Goal: Task Accomplishment & Management: Use online tool/utility

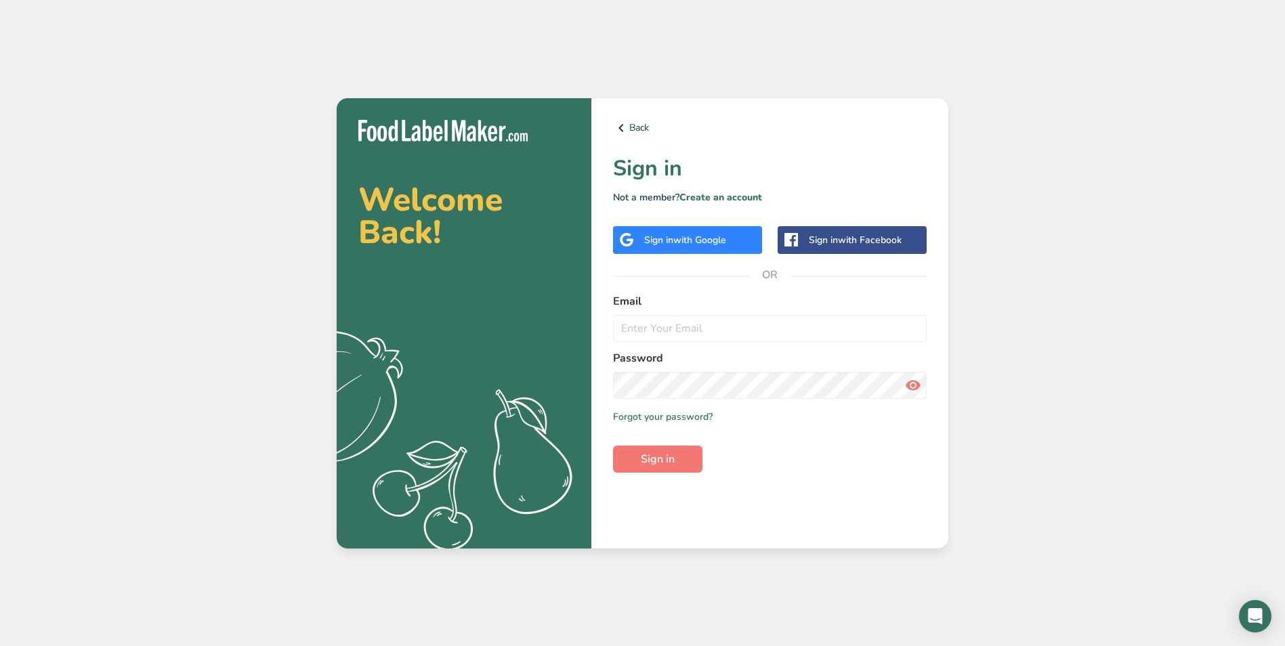
click at [704, 237] on span "with Google" at bounding box center [699, 240] width 53 height 13
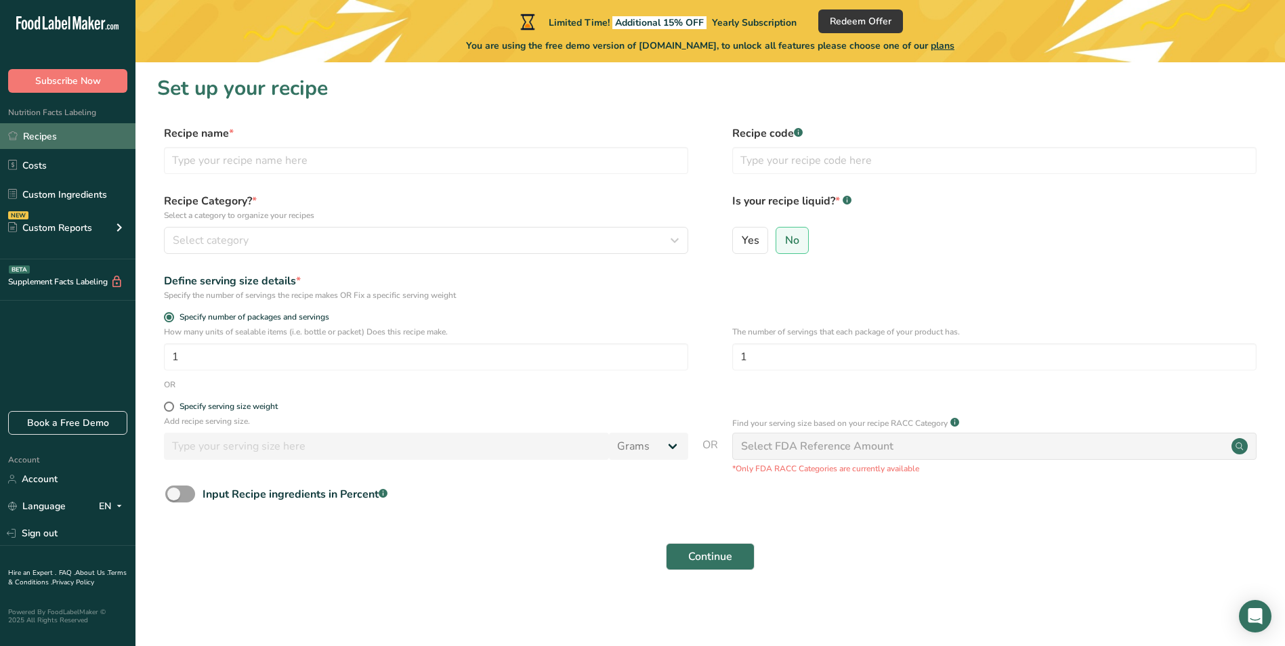
click at [44, 142] on link "Recipes" at bounding box center [67, 136] width 135 height 26
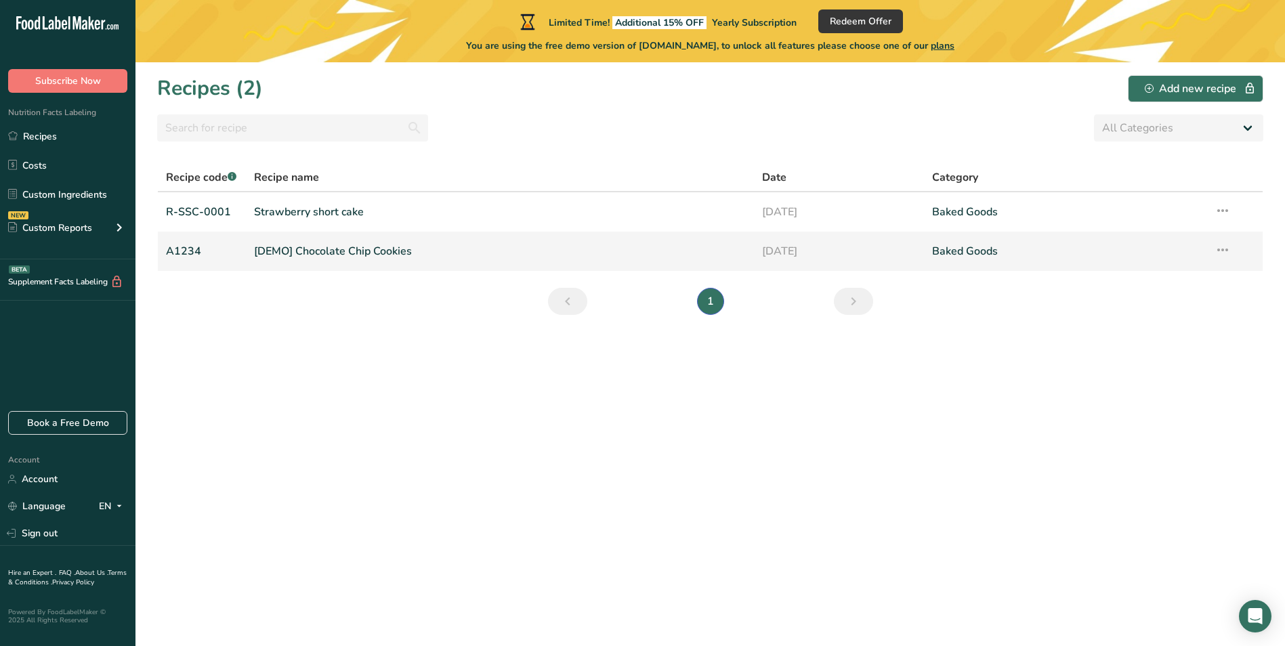
click at [335, 253] on link "[DEMO] Chocolate Chip Cookies" at bounding box center [500, 251] width 492 height 28
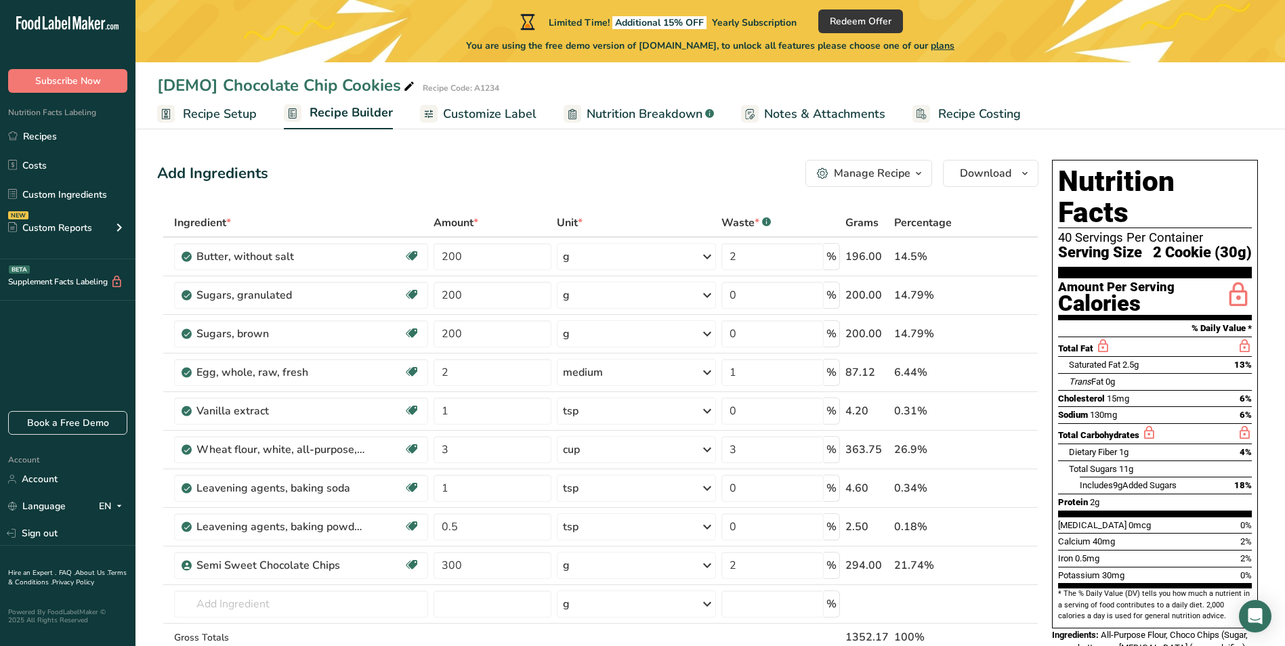
click at [232, 119] on span "Recipe Setup" at bounding box center [220, 114] width 74 height 18
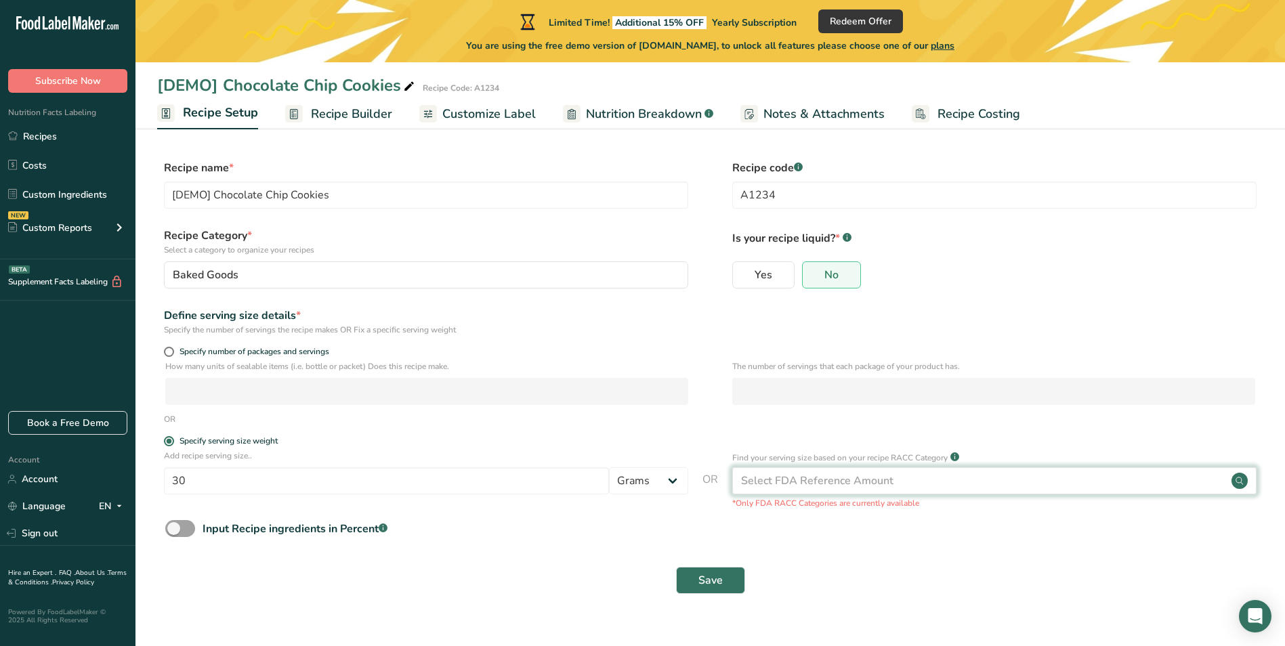
click at [811, 479] on div "Select FDA Reference Amount" at bounding box center [817, 481] width 152 height 16
click at [185, 528] on span at bounding box center [180, 528] width 30 height 17
click at [174, 528] on input "Input Recipe ingredients in Percent .a-a{fill:#347362;}.b-a{fill:#fff;}" at bounding box center [169, 528] width 9 height 9
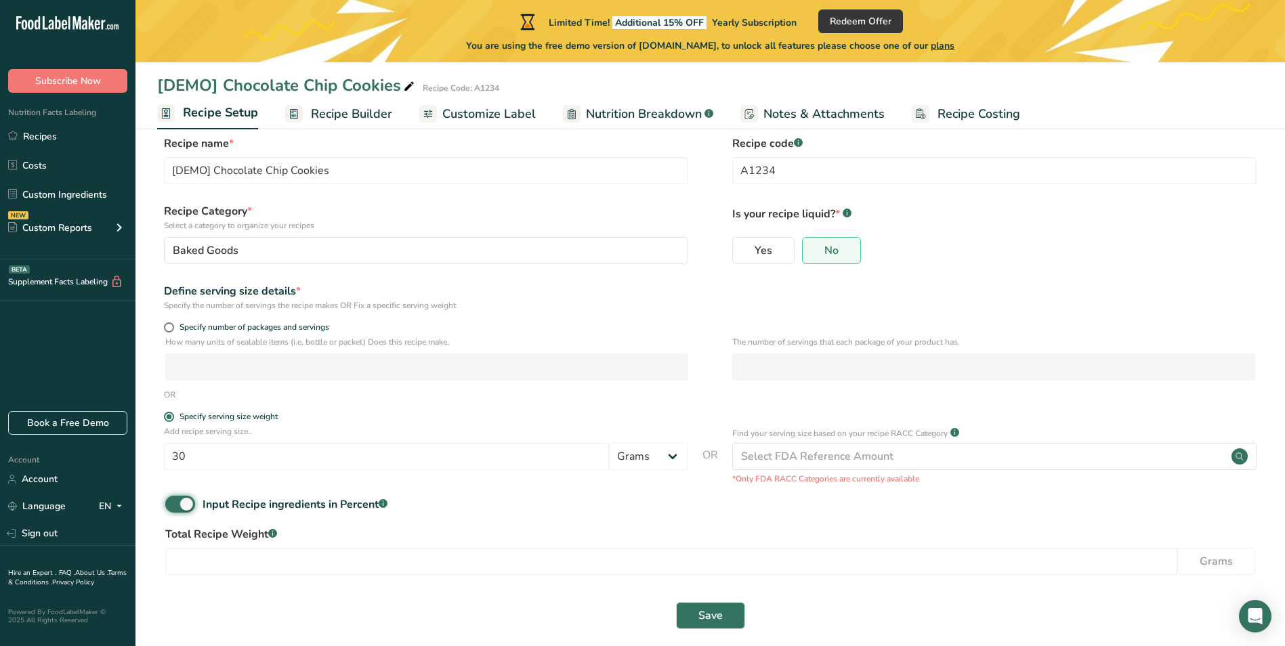
scroll to position [37, 0]
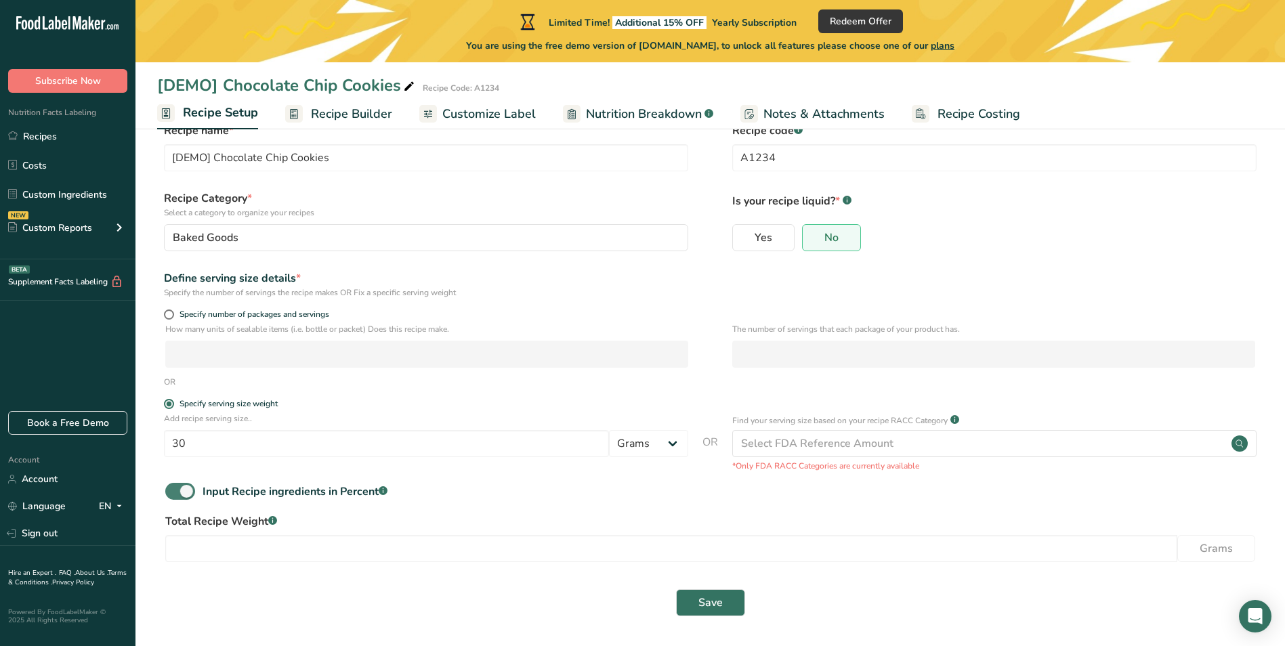
click at [182, 492] on span at bounding box center [180, 491] width 30 height 17
click at [174, 492] on input "Input Recipe ingredients in Percent .a-a{fill:#347362;}.b-a{fill:#fff;}" at bounding box center [169, 491] width 9 height 9
checkbox input "false"
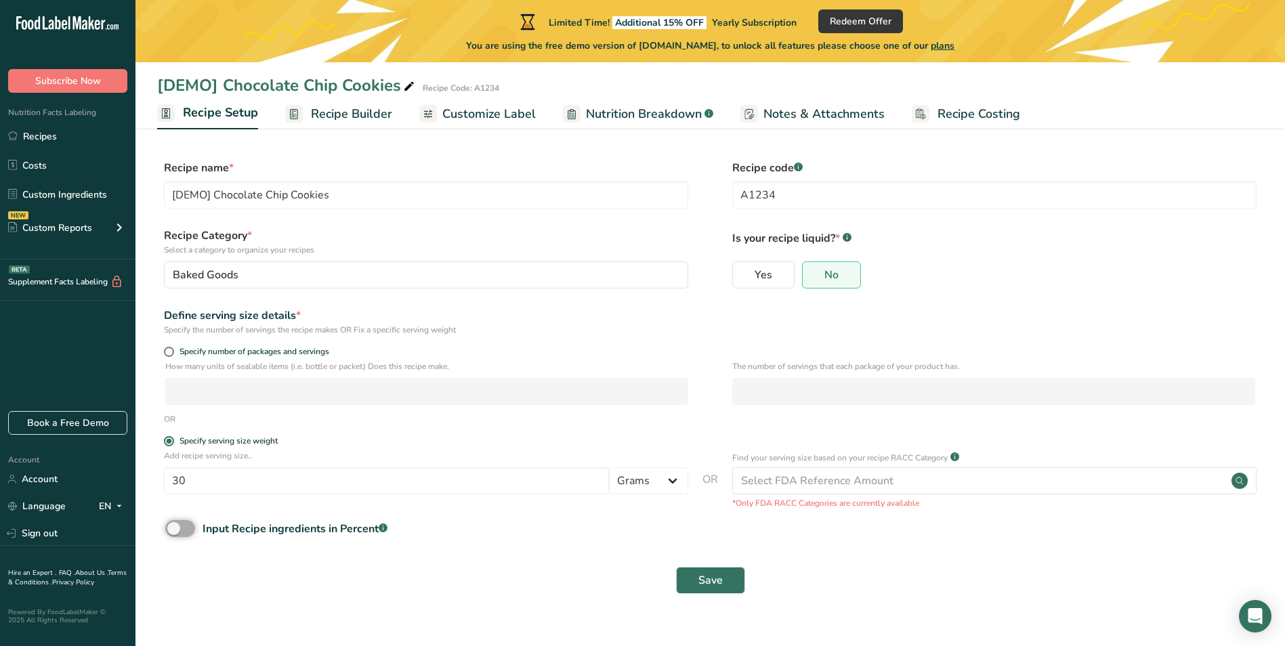
scroll to position [0, 0]
click at [212, 352] on span "Specify number of packages and servings" at bounding box center [251, 352] width 155 height 10
click at [173, 352] on input "Specify number of packages and servings" at bounding box center [168, 351] width 9 height 9
radio input "true"
radio input "false"
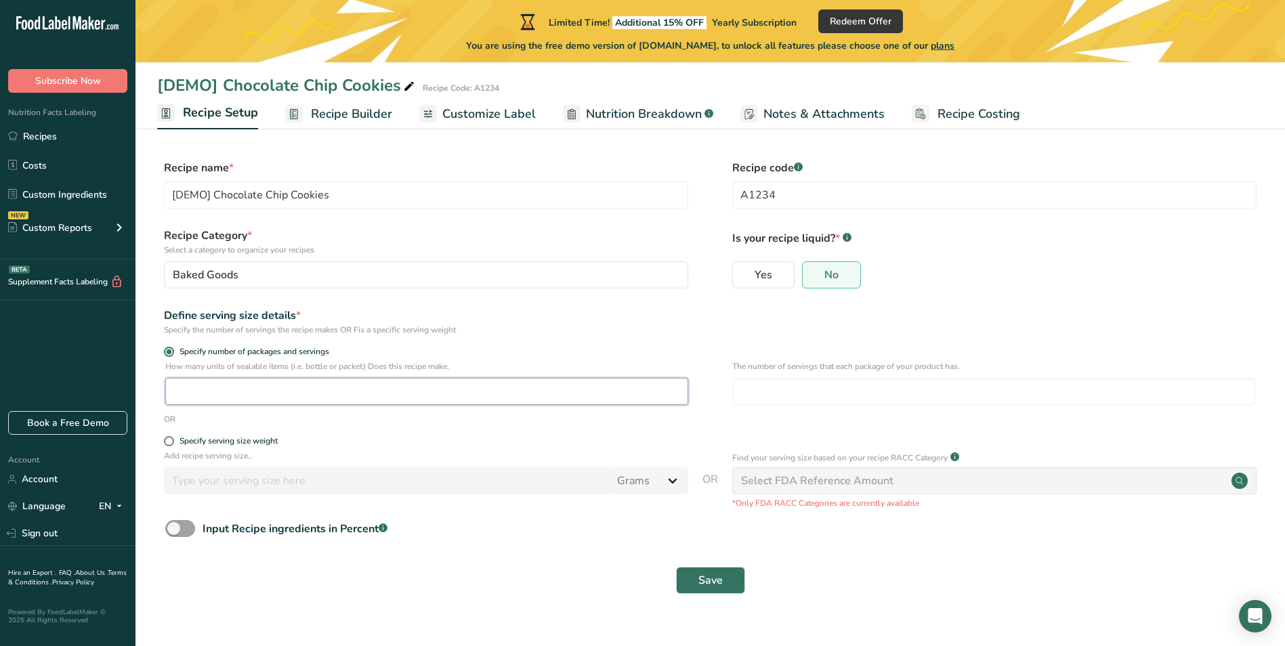
click at [217, 393] on input "number" at bounding box center [426, 391] width 523 height 27
type input "1"
click at [776, 389] on input "number" at bounding box center [993, 391] width 523 height 27
type input "5"
click at [704, 372] on div "How many units of sealable items (i.e. bottle or packet) Does this recipe make.…" at bounding box center [710, 386] width 1106 height 53
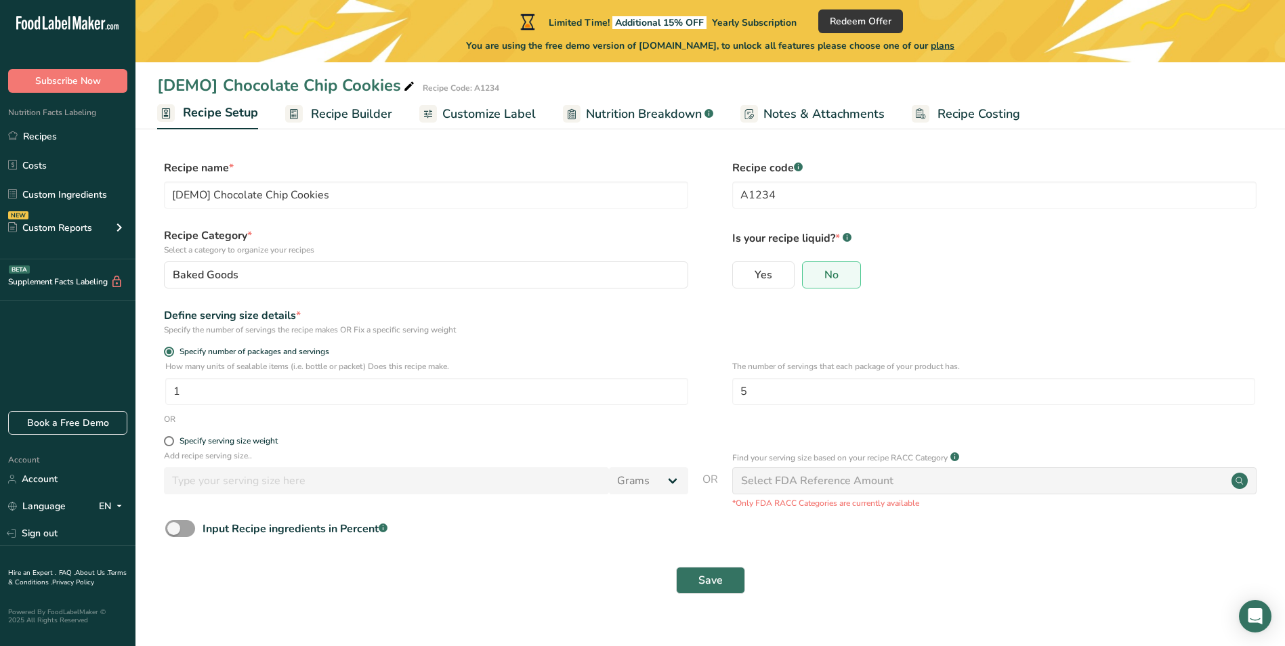
click at [345, 120] on span "Recipe Builder" at bounding box center [351, 114] width 81 height 18
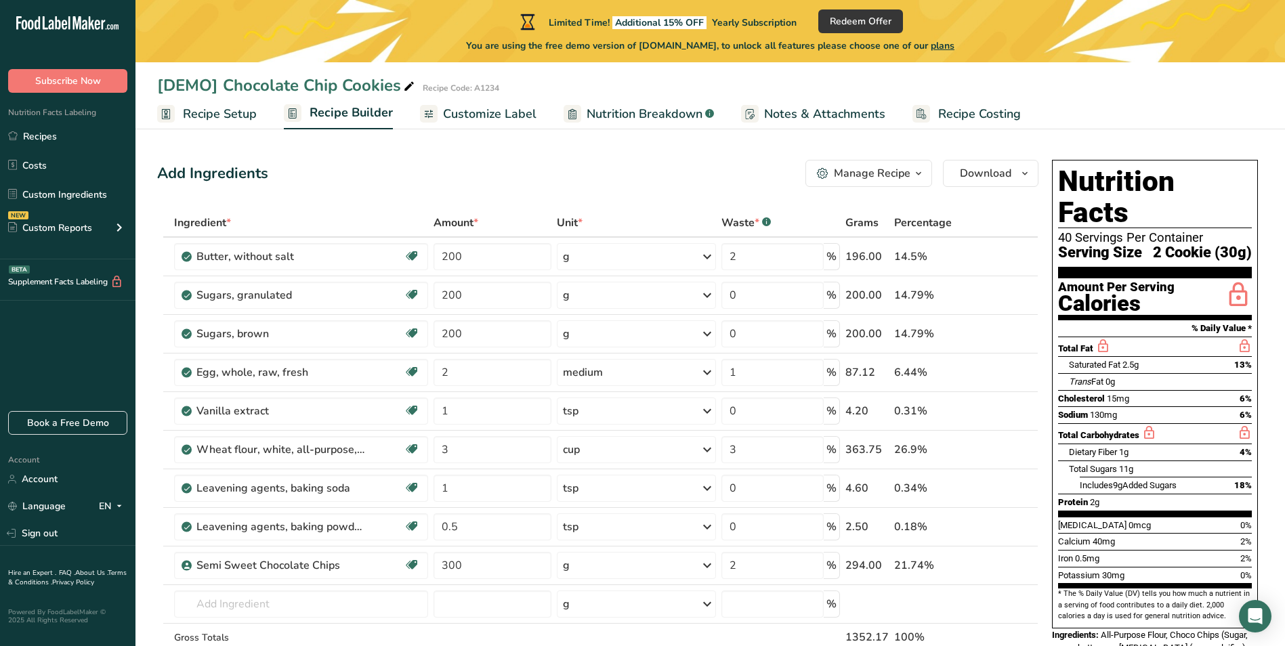
click at [219, 119] on span "Recipe Setup" at bounding box center [220, 114] width 74 height 18
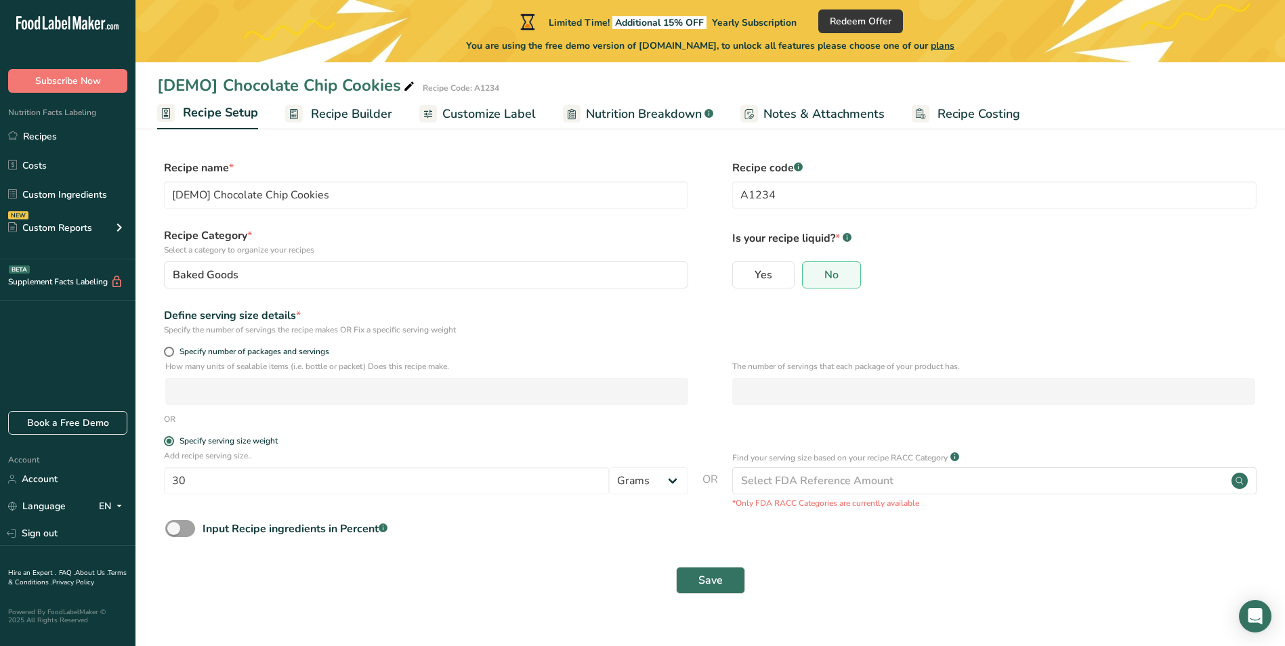
click at [853, 241] on p "Is your recipe liquid? * .a-a{fill:#347362;}.b-a{fill:#fff;}" at bounding box center [994, 237] width 524 height 19
click at [762, 280] on span "Yes" at bounding box center [763, 275] width 18 height 14
click at [742, 279] on input "Yes" at bounding box center [737, 274] width 9 height 9
radio input "true"
radio input "false"
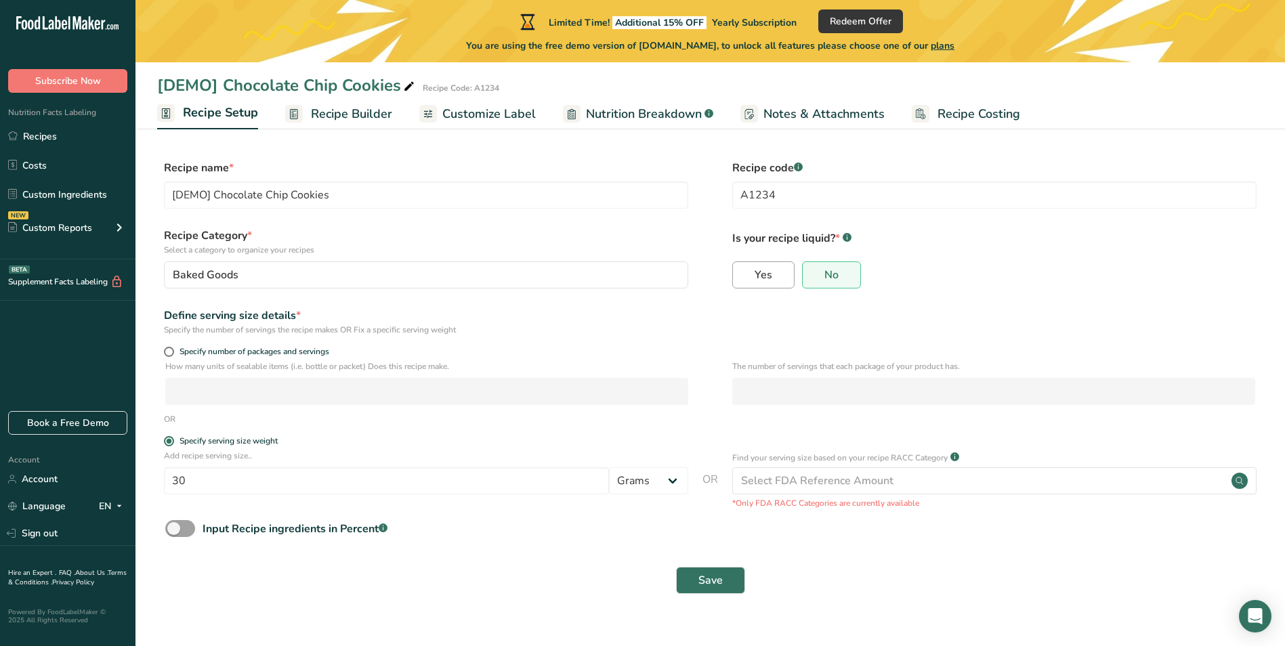
select select "22"
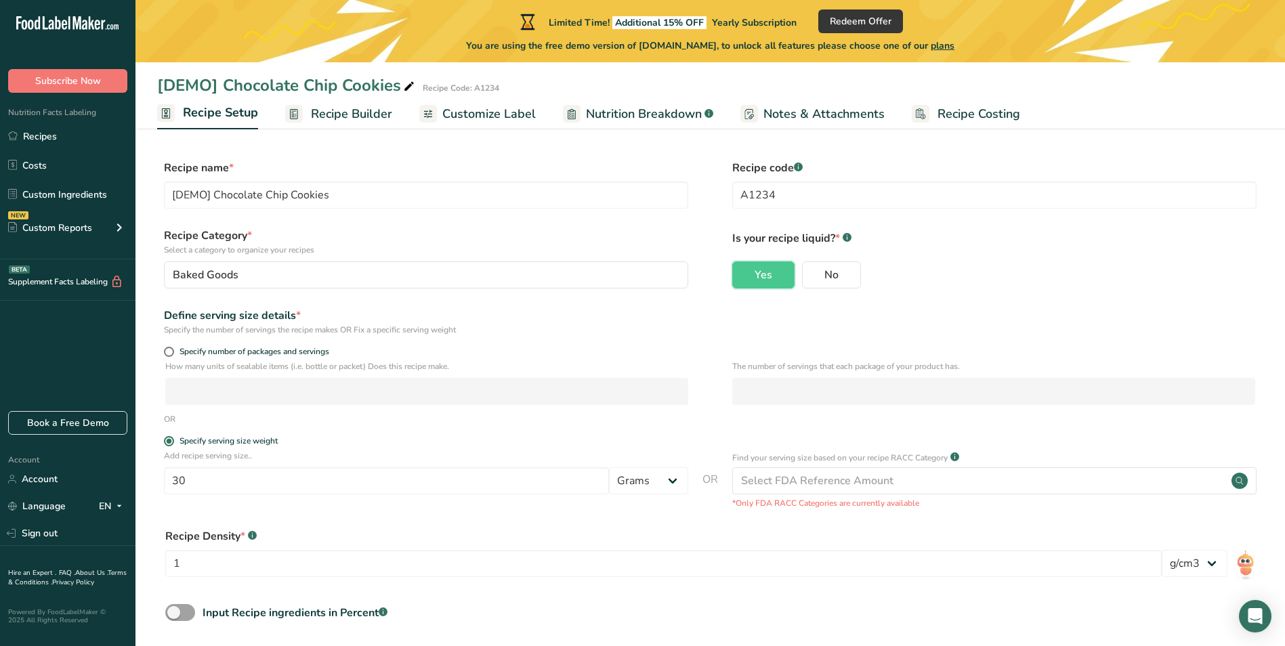
click at [360, 113] on span "Recipe Builder" at bounding box center [351, 114] width 81 height 18
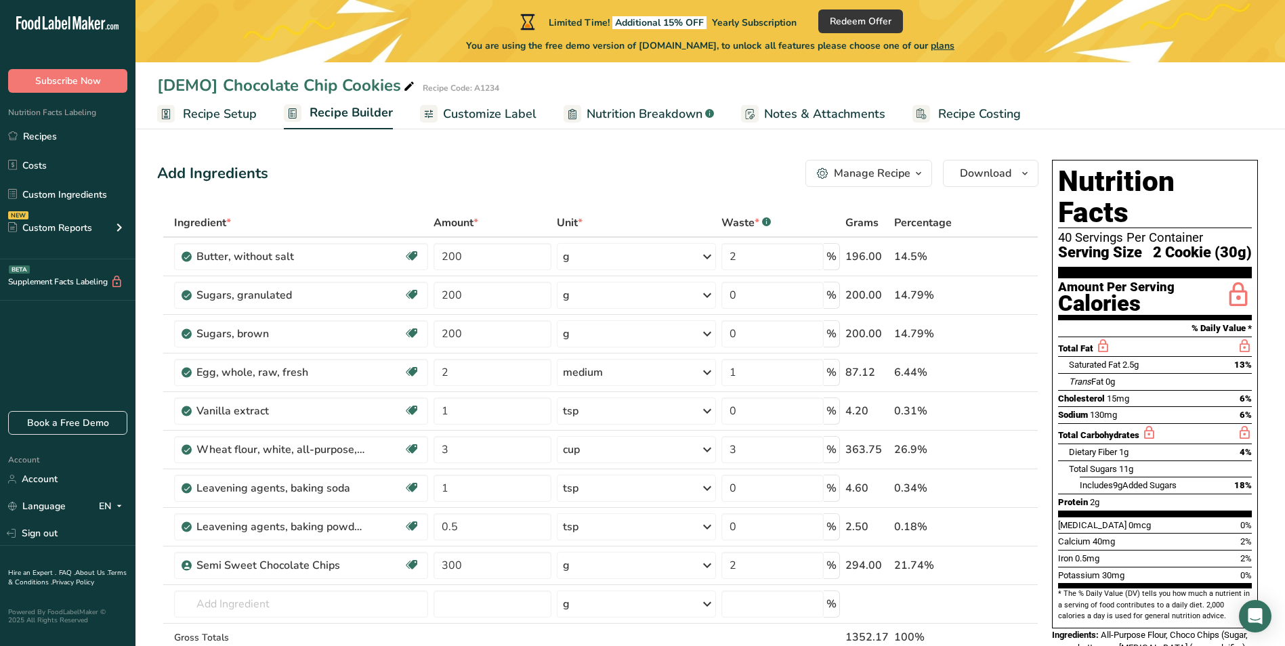
click at [219, 119] on span "Recipe Setup" at bounding box center [220, 114] width 74 height 18
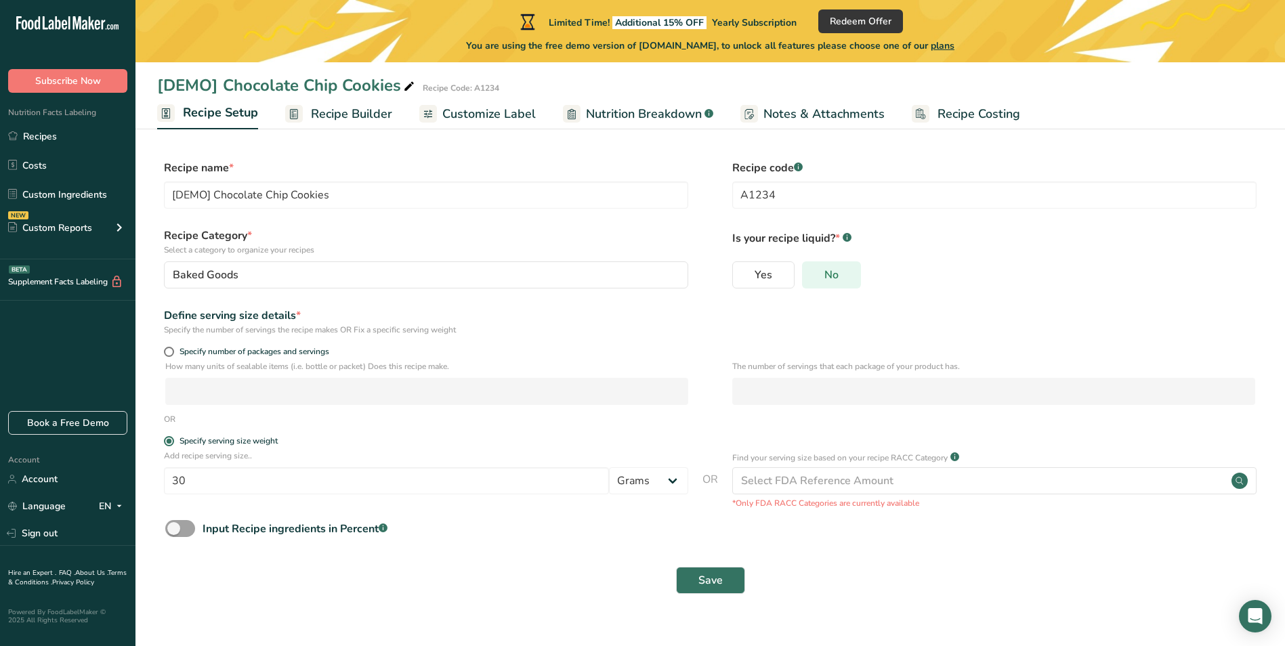
click at [840, 279] on label "No" at bounding box center [831, 274] width 59 height 27
click at [811, 279] on input "No" at bounding box center [807, 274] width 9 height 9
click at [761, 275] on span "Yes" at bounding box center [763, 275] width 18 height 14
click at [742, 275] on input "Yes" at bounding box center [737, 274] width 9 height 9
radio input "true"
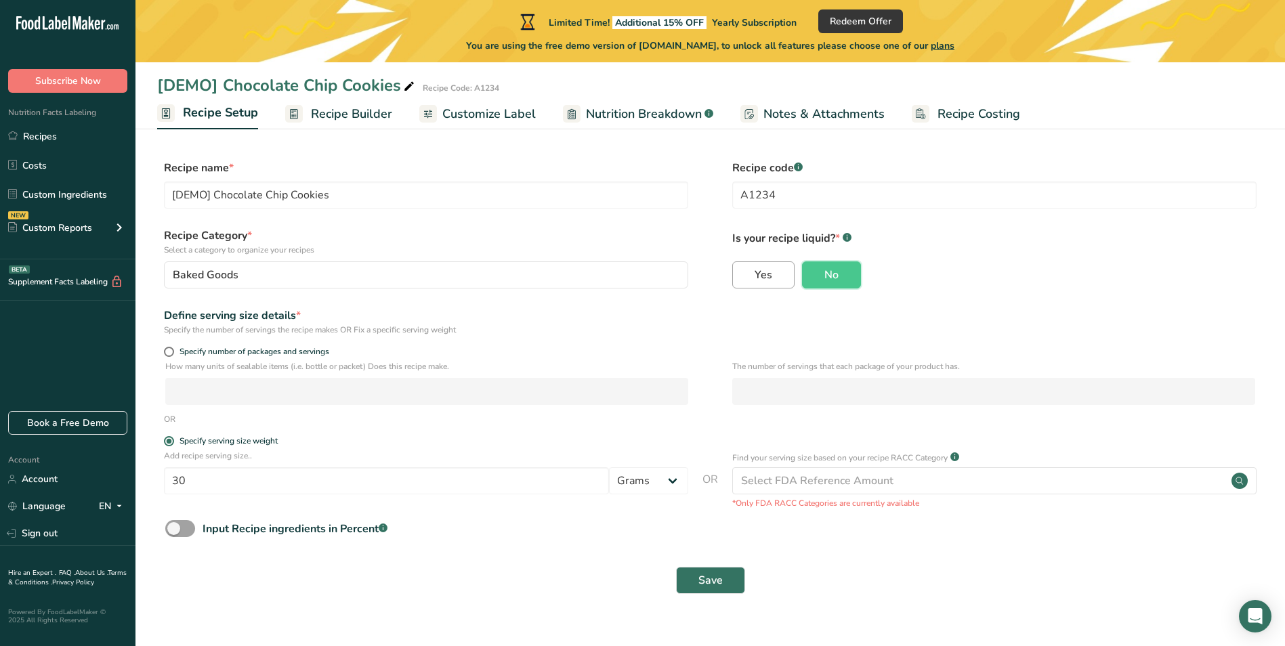
radio input "false"
select select "22"
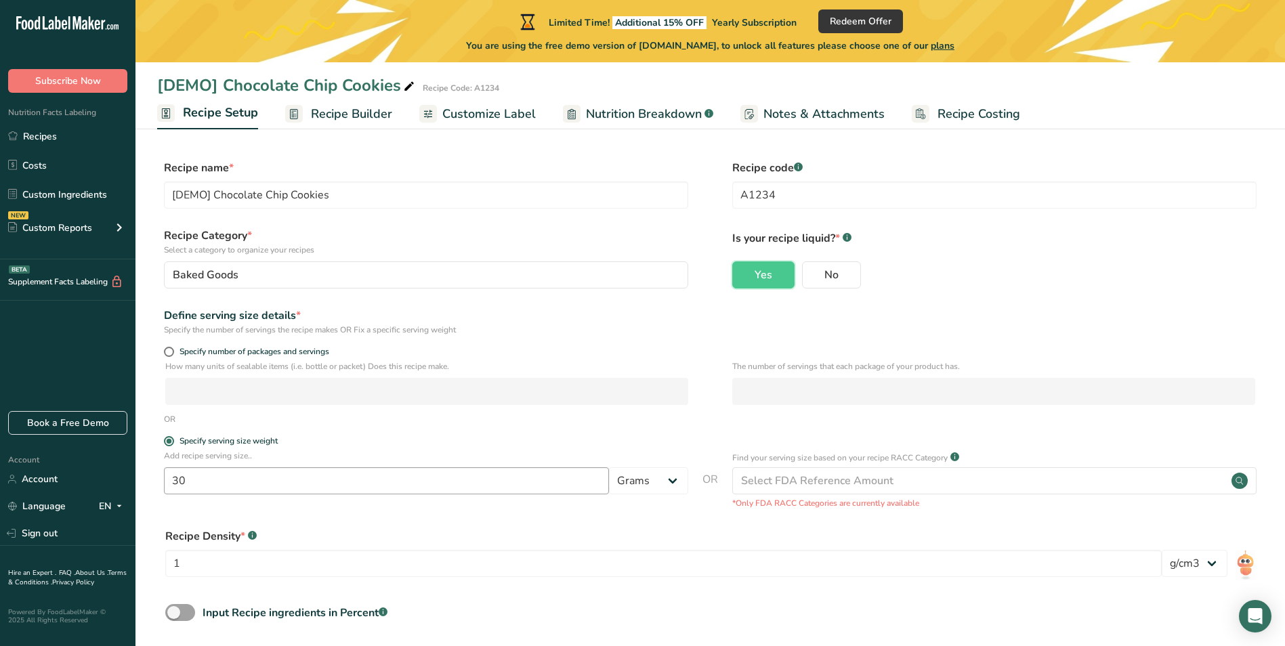
scroll to position [62, 0]
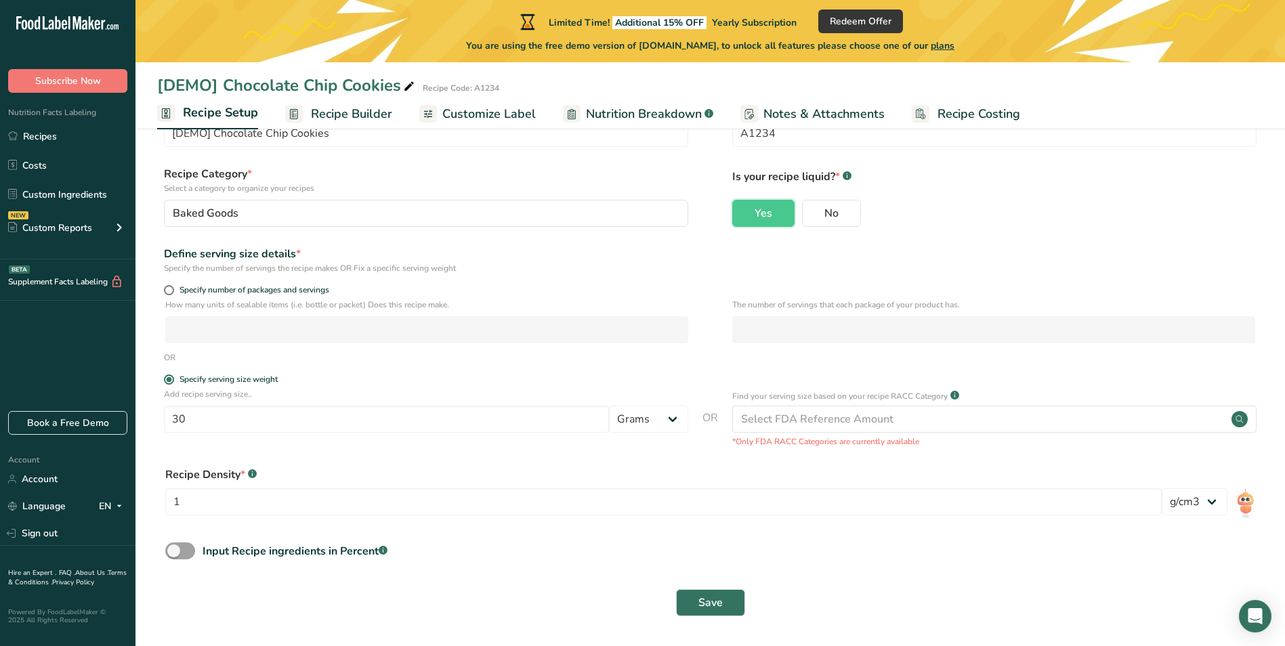
click at [340, 98] on ul "Recipe Setup Recipe Builder Customize Label Nutrition Breakdown .a-a{fill:#3473…" at bounding box center [709, 114] width 1149 height 32
click at [340, 116] on span "Recipe Builder" at bounding box center [351, 114] width 81 height 18
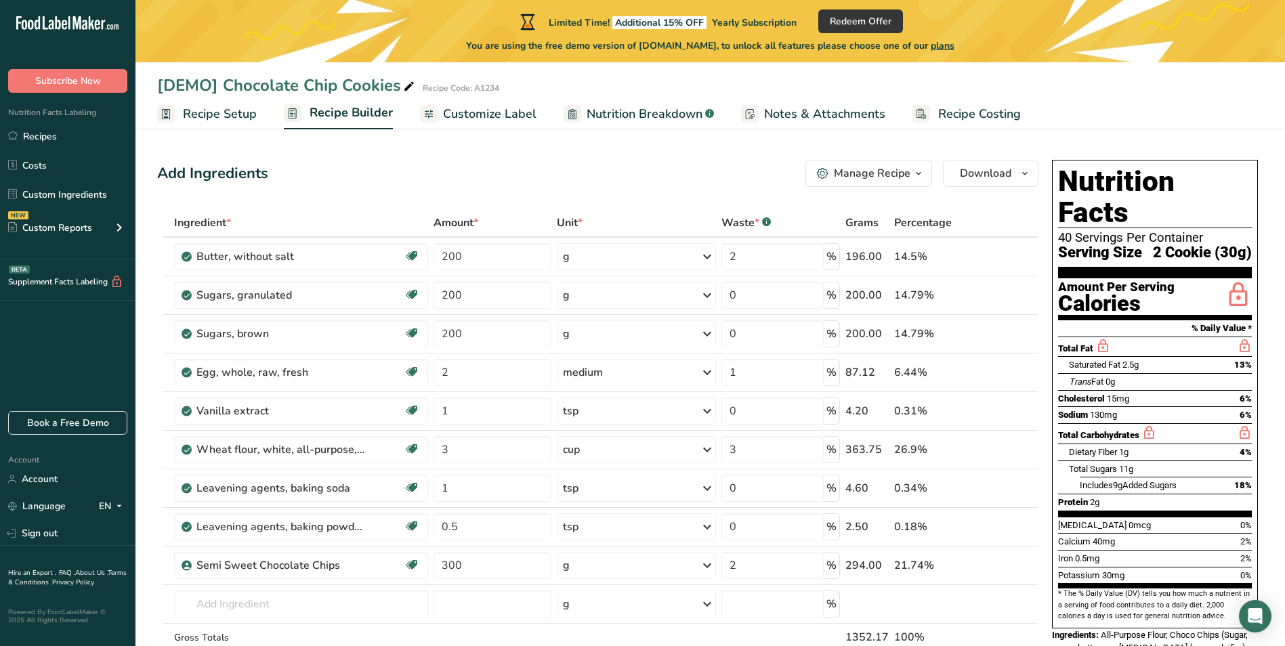
click at [238, 114] on span "Recipe Setup" at bounding box center [220, 114] width 74 height 18
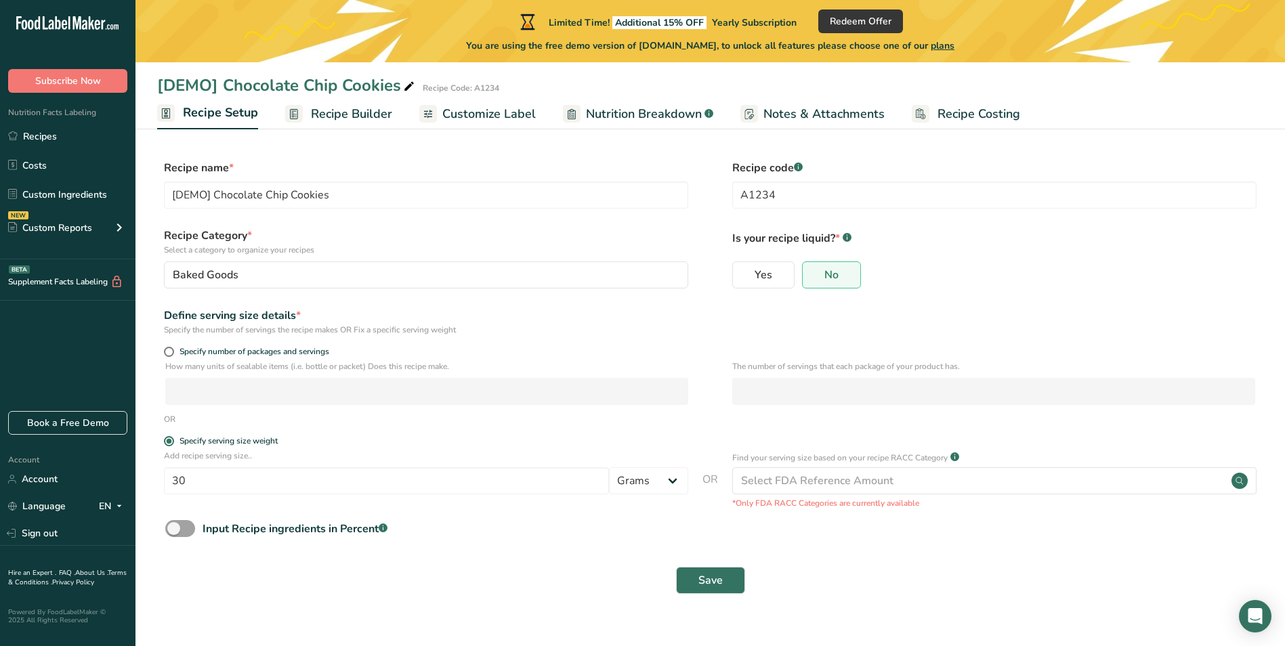
click at [354, 112] on span "Recipe Builder" at bounding box center [351, 114] width 81 height 18
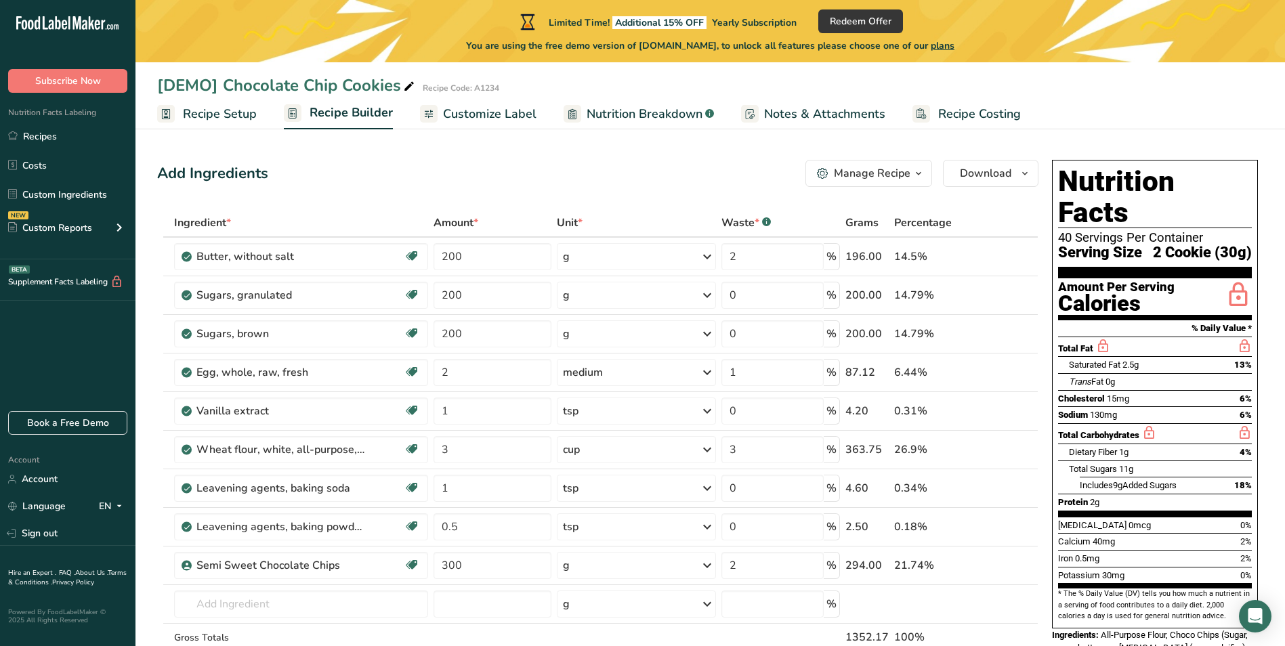
click at [232, 112] on span "Recipe Setup" at bounding box center [220, 114] width 74 height 18
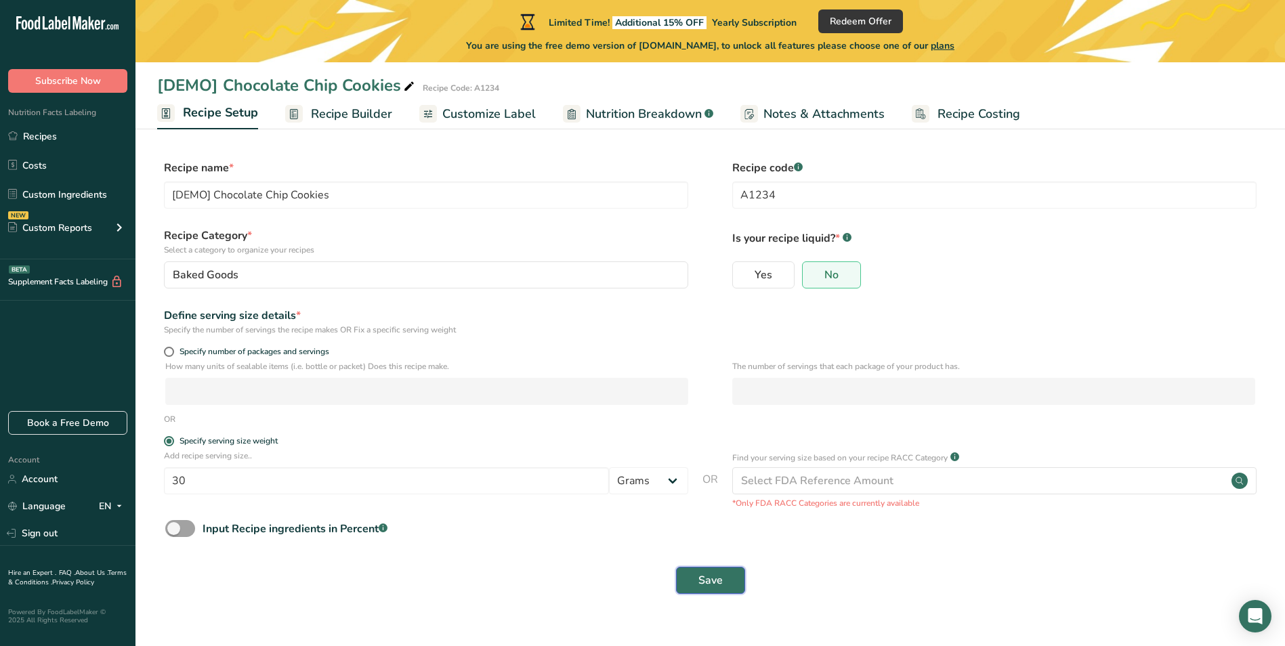
click at [702, 575] on span "Save" at bounding box center [710, 580] width 24 height 16
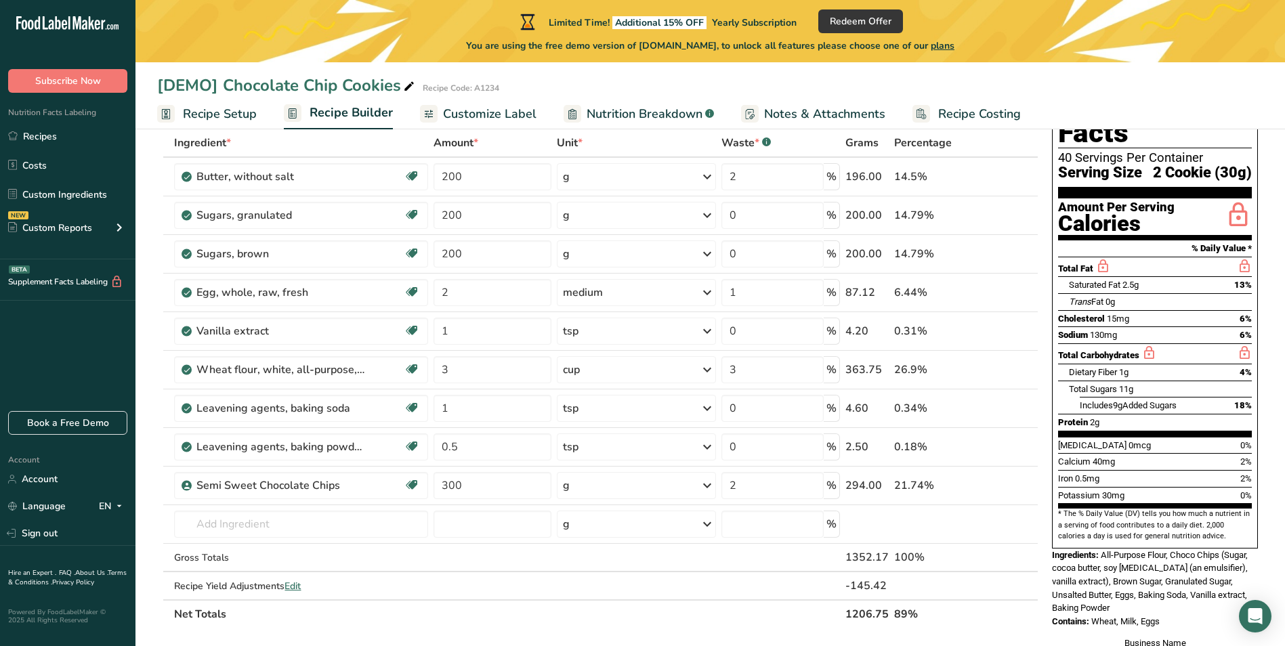
scroll to position [68, 0]
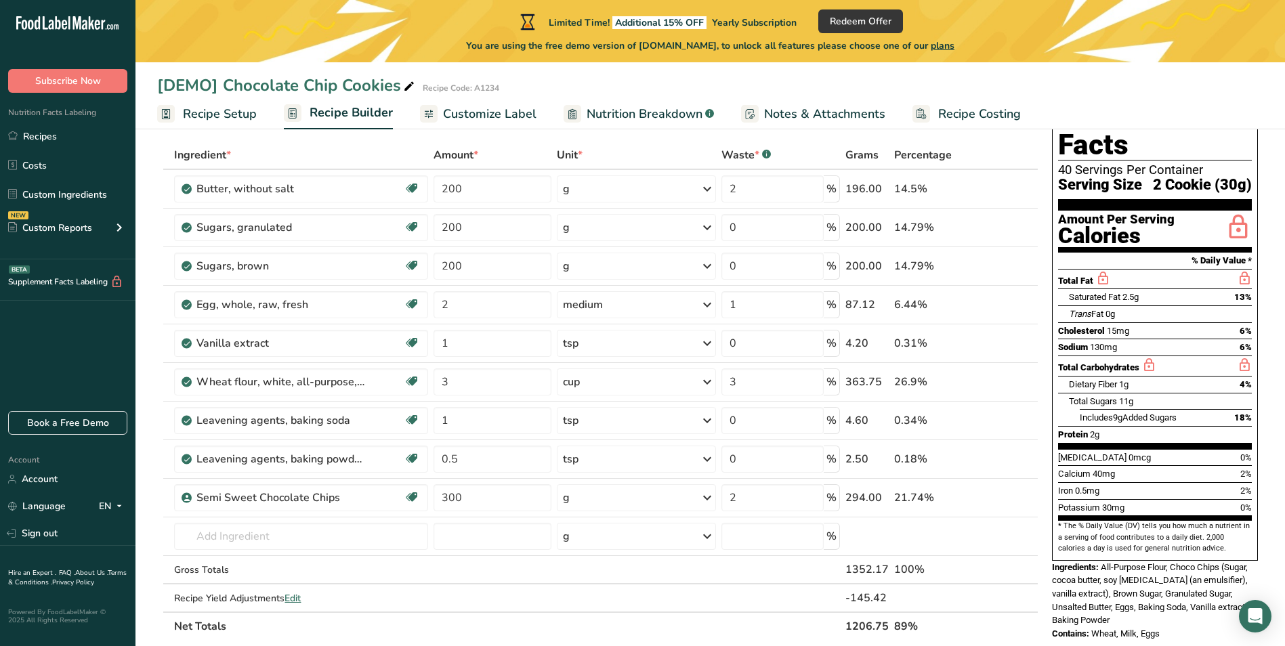
click at [227, 113] on span "Recipe Setup" at bounding box center [220, 114] width 74 height 18
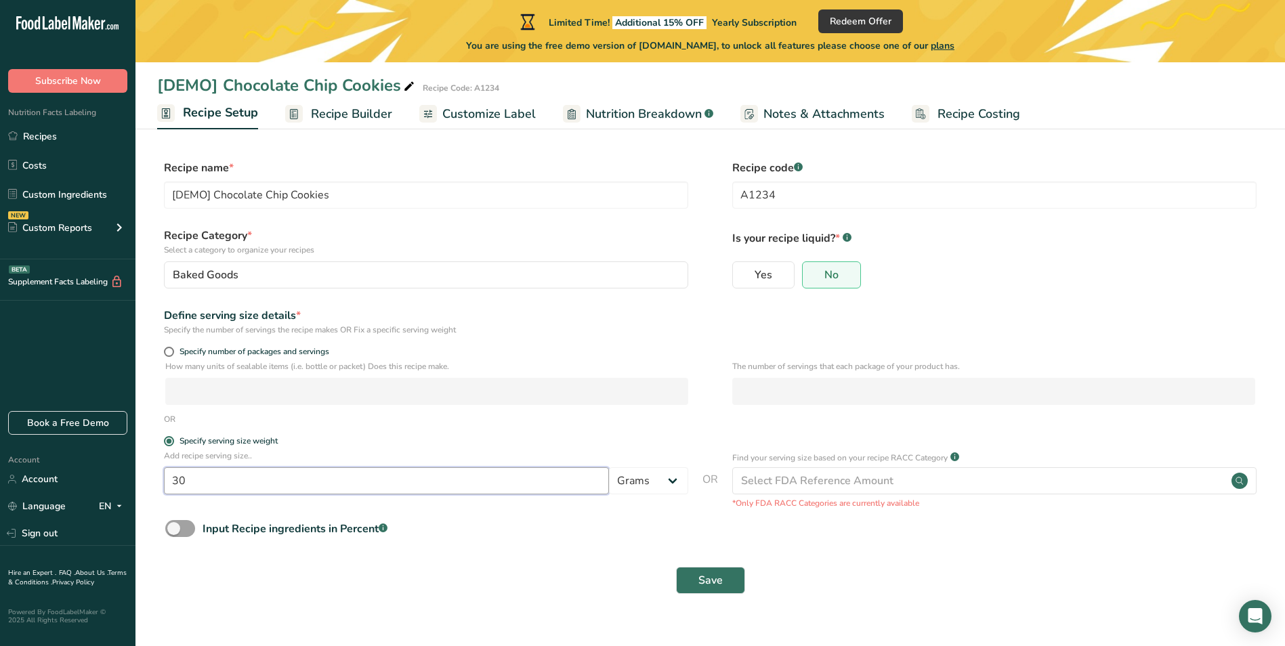
click at [240, 483] on input "30" at bounding box center [386, 480] width 445 height 27
type input "1000"
click at [732, 582] on button "Save" at bounding box center [710, 580] width 69 height 27
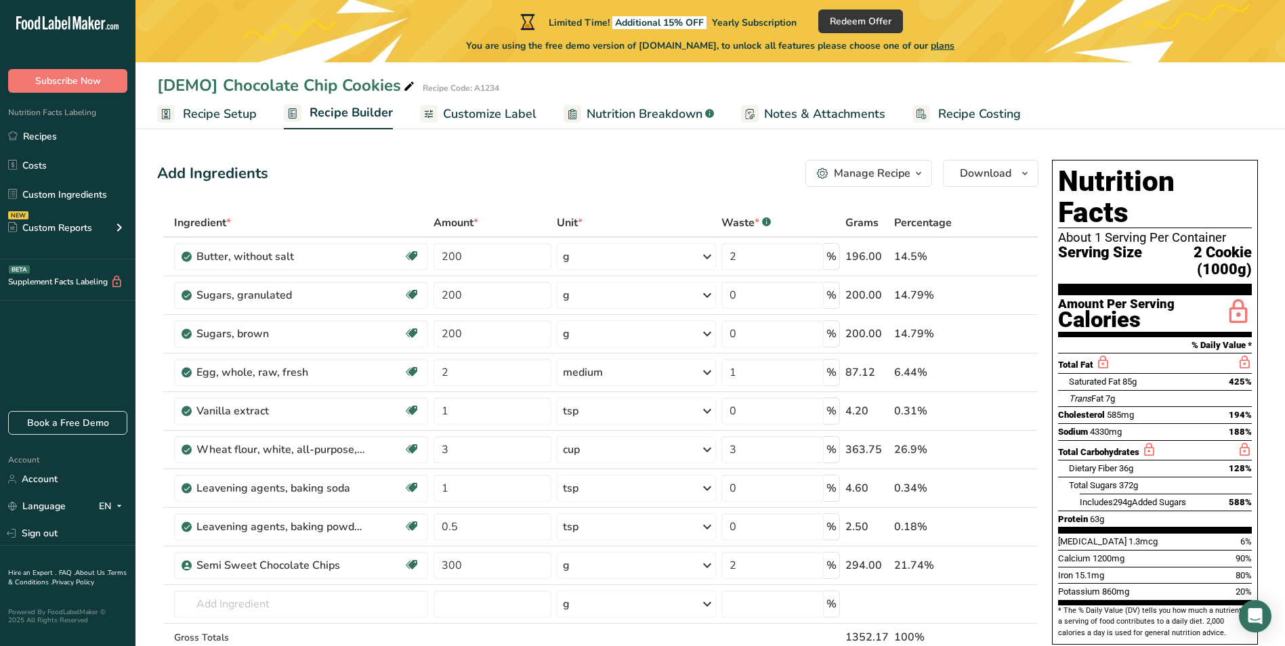
drag, startPoint x: 237, startPoint y: 115, endPoint x: 236, endPoint y: 150, distance: 35.2
click at [237, 115] on span "Recipe Setup" at bounding box center [220, 114] width 74 height 18
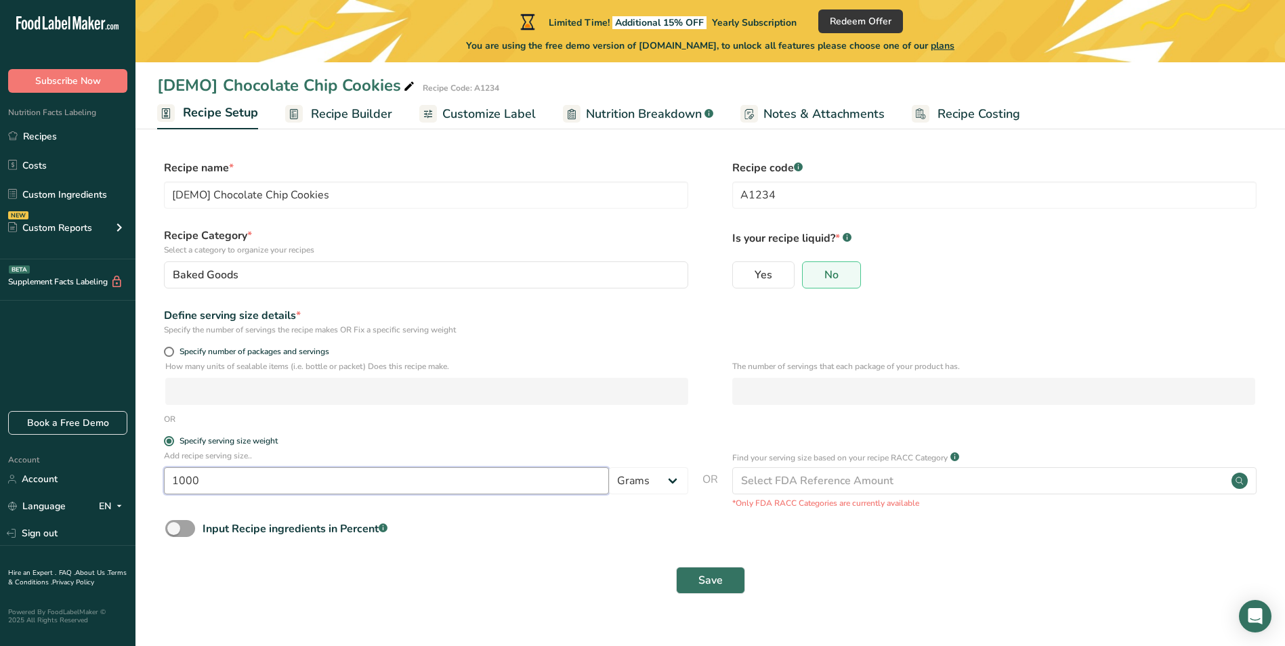
click at [207, 482] on input "1000" at bounding box center [386, 480] width 445 height 27
type input "10000"
click at [705, 574] on span "Save" at bounding box center [710, 580] width 24 height 16
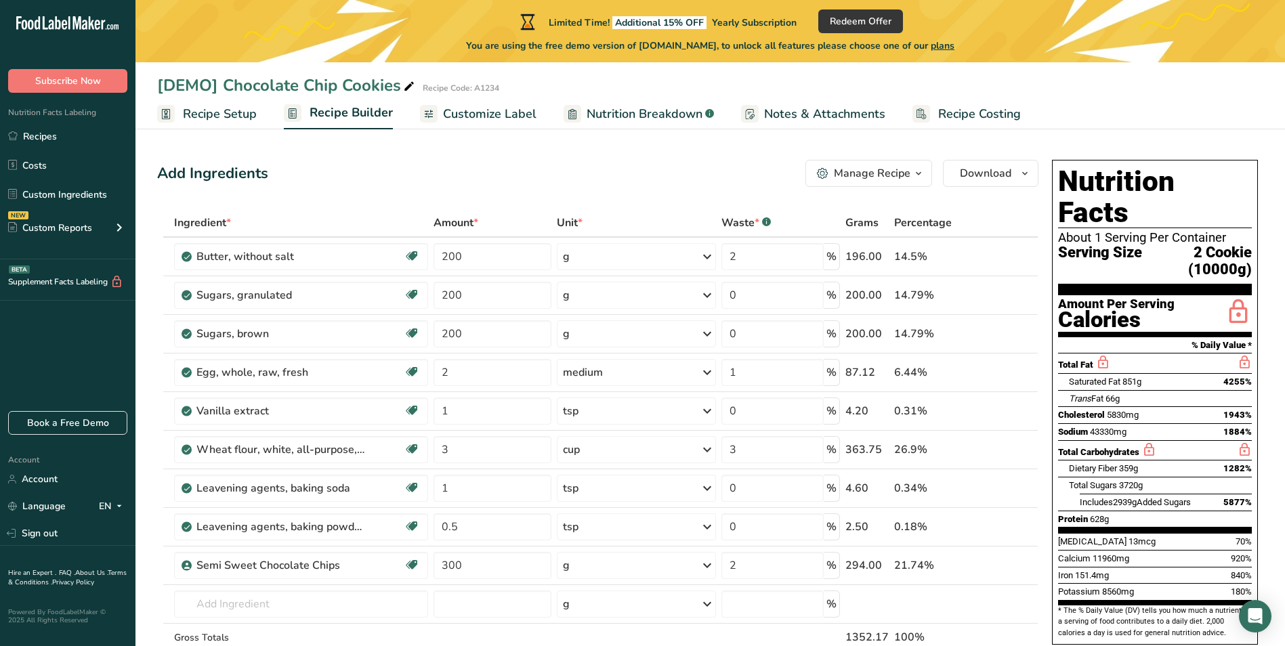
click at [224, 112] on span "Recipe Setup" at bounding box center [220, 114] width 74 height 18
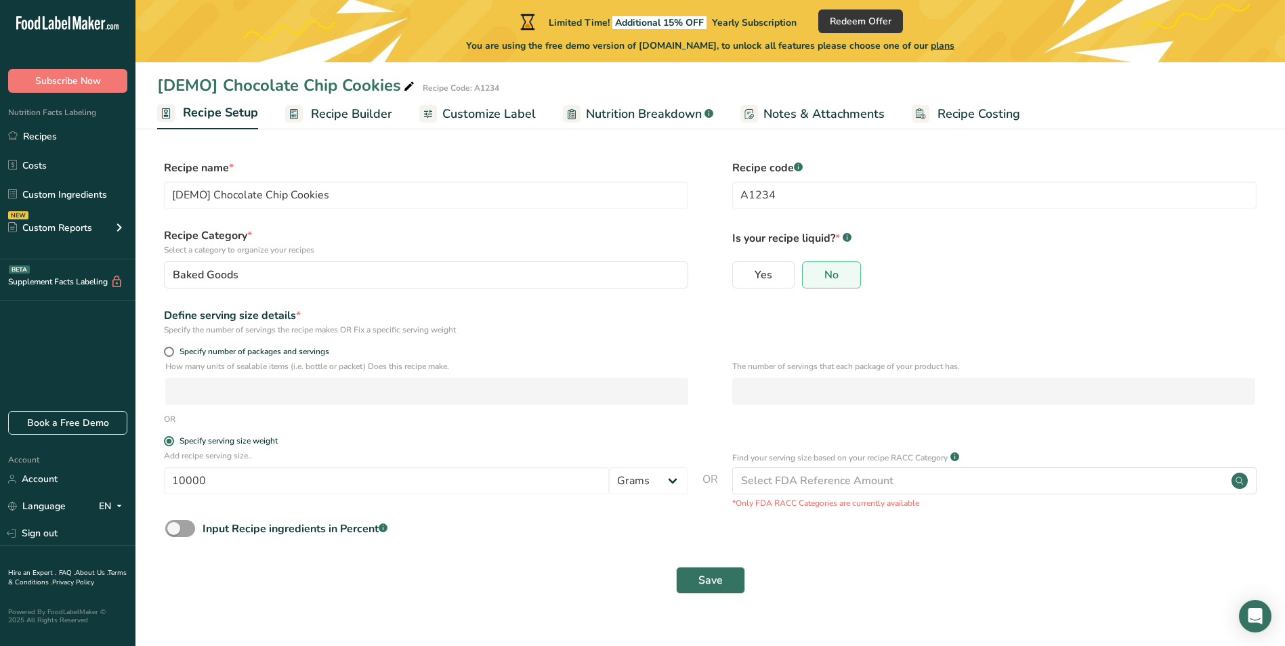
click at [337, 113] on span "Recipe Builder" at bounding box center [351, 114] width 81 height 18
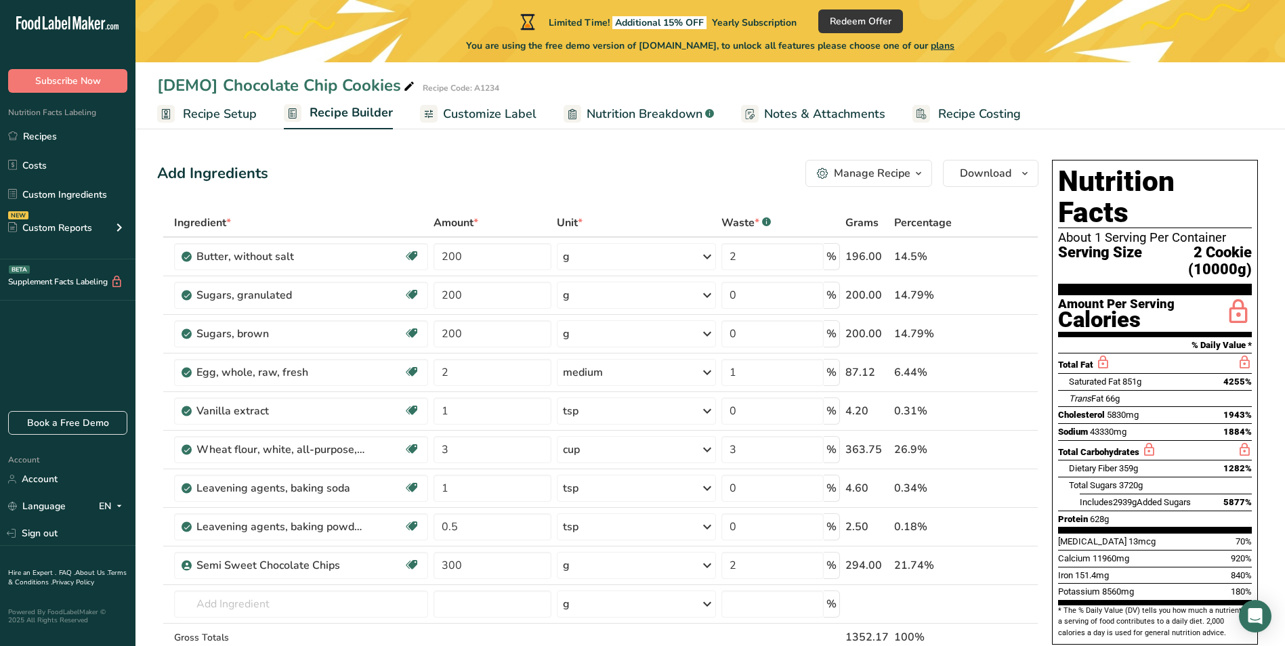
click at [473, 112] on span "Customize Label" at bounding box center [489, 114] width 93 height 18
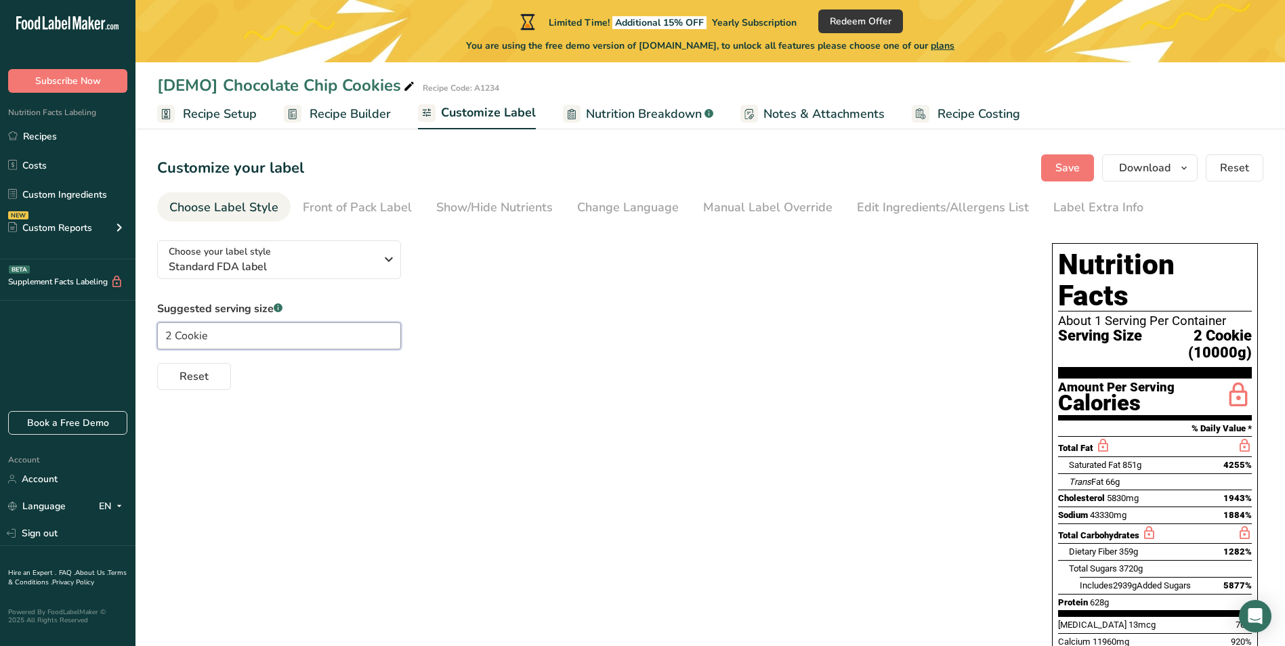
click at [295, 337] on input "2 Cookie" at bounding box center [279, 335] width 244 height 27
click at [470, 333] on div "Suggested serving size .a-a{fill:#347362;}.b-a{fill:#fff;} 2 Cookie Reset" at bounding box center [591, 345] width 868 height 89
click at [232, 118] on span "Recipe Setup" at bounding box center [220, 114] width 74 height 18
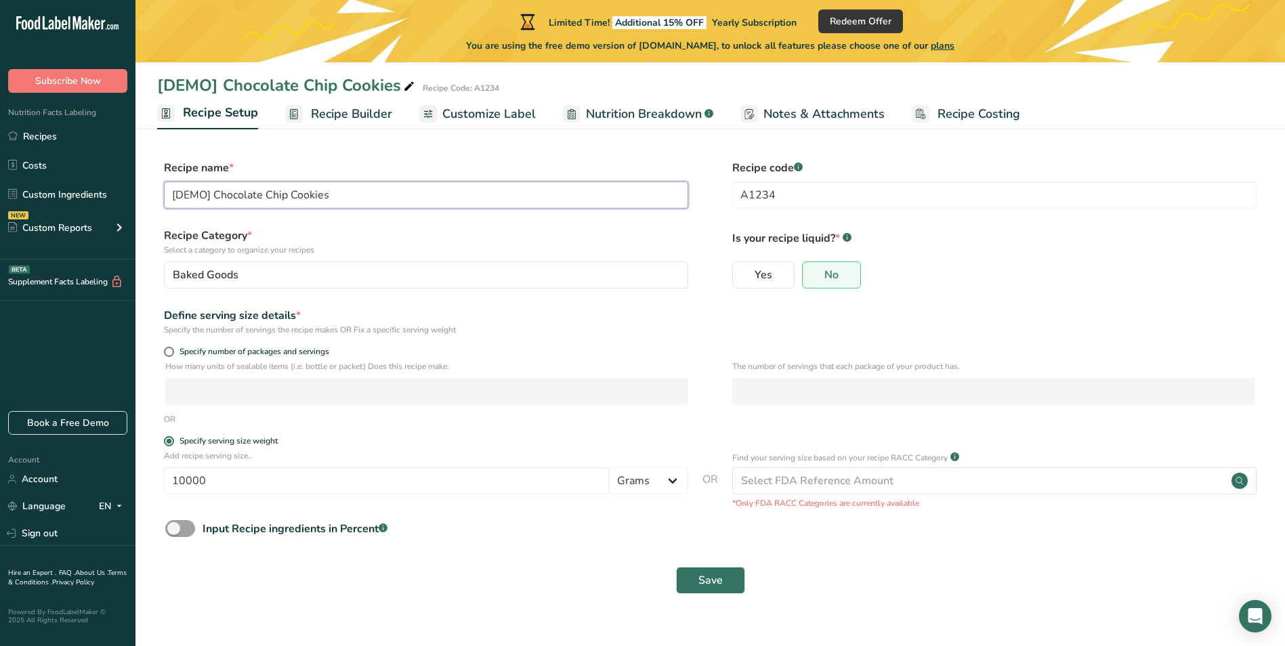
drag, startPoint x: 332, startPoint y: 194, endPoint x: 290, endPoint y: 186, distance: 42.8
click at [290, 186] on input "[DEMO] Chocolate Chip Cookies" at bounding box center [426, 194] width 524 height 27
type input "[DEMO] Chocolate Chip Muffins"
click at [710, 580] on span "Save" at bounding box center [710, 580] width 24 height 16
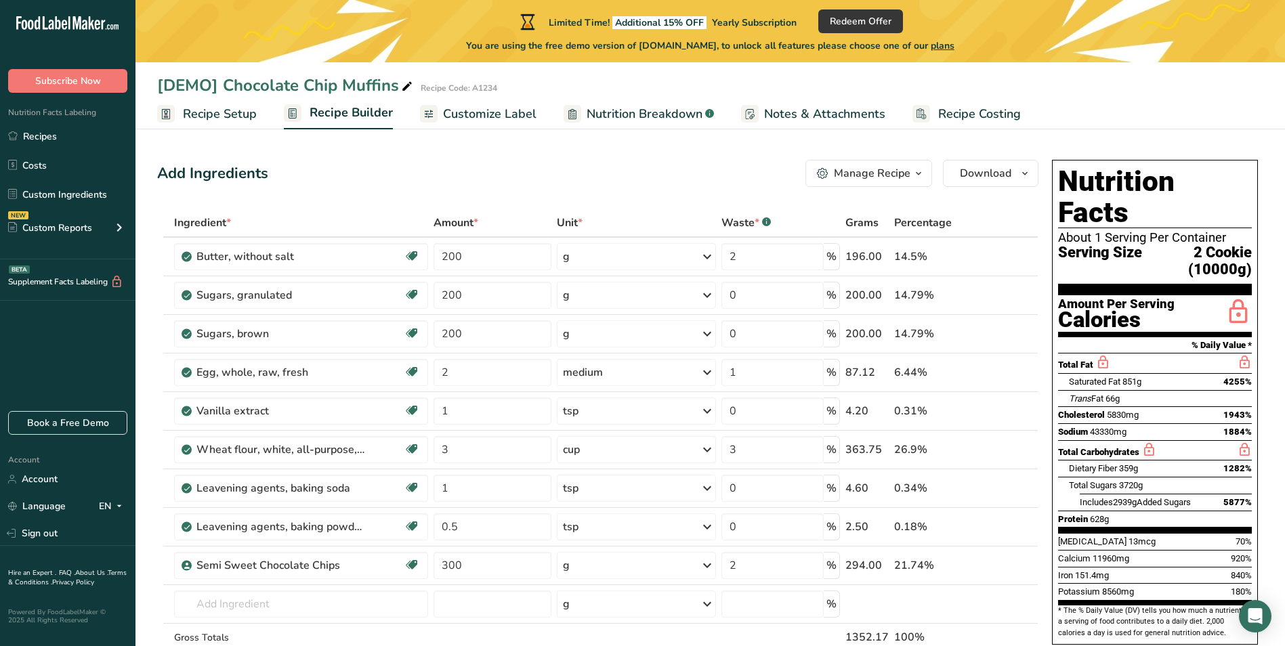
click at [469, 114] on span "Customize Label" at bounding box center [489, 114] width 93 height 18
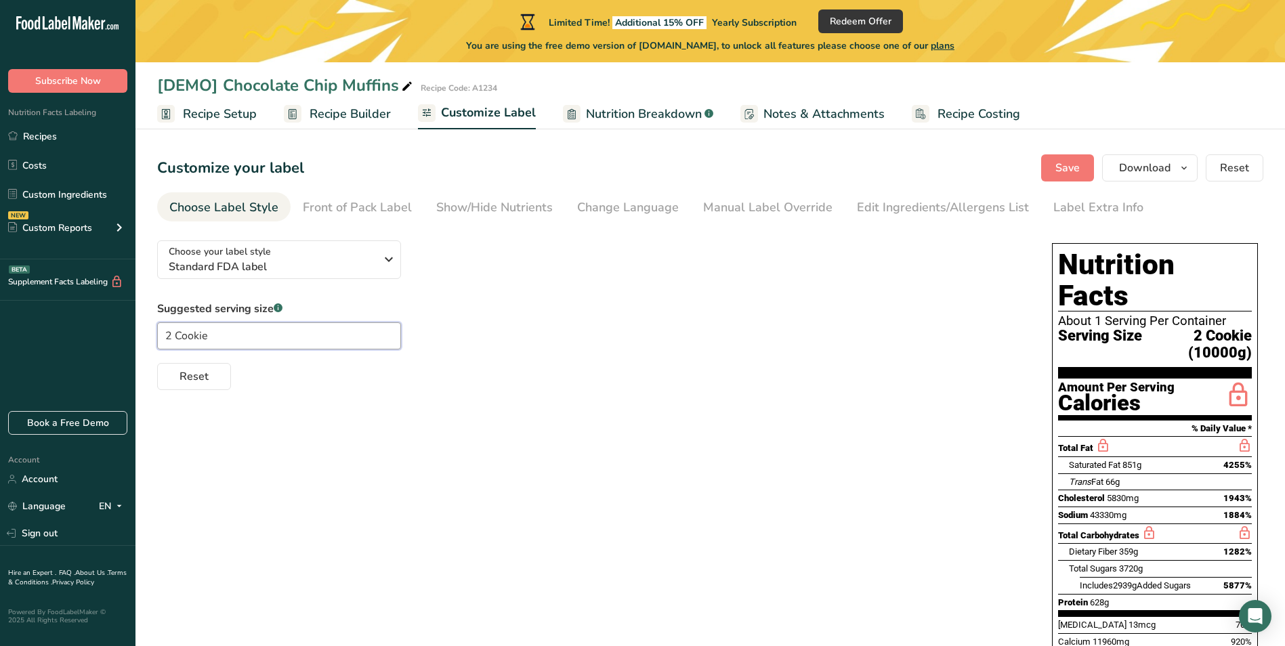
click at [236, 333] on input "2 Cookie" at bounding box center [279, 335] width 244 height 27
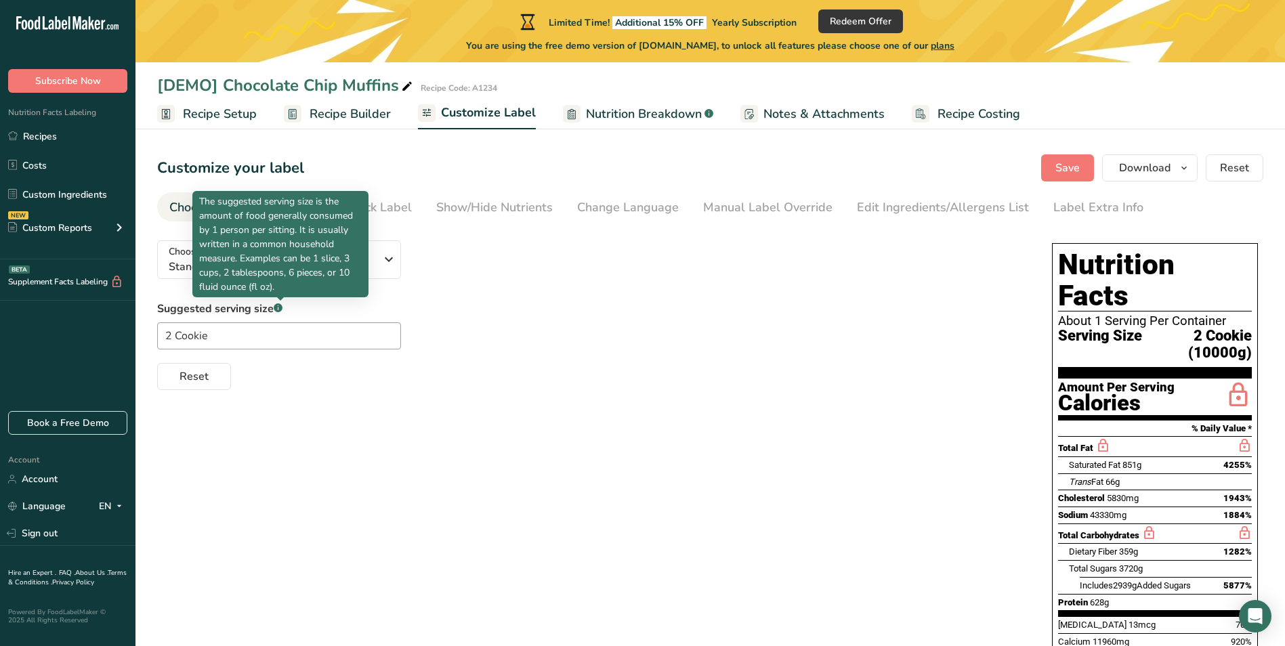
click at [278, 307] on icon at bounding box center [278, 308] width 1 height 3
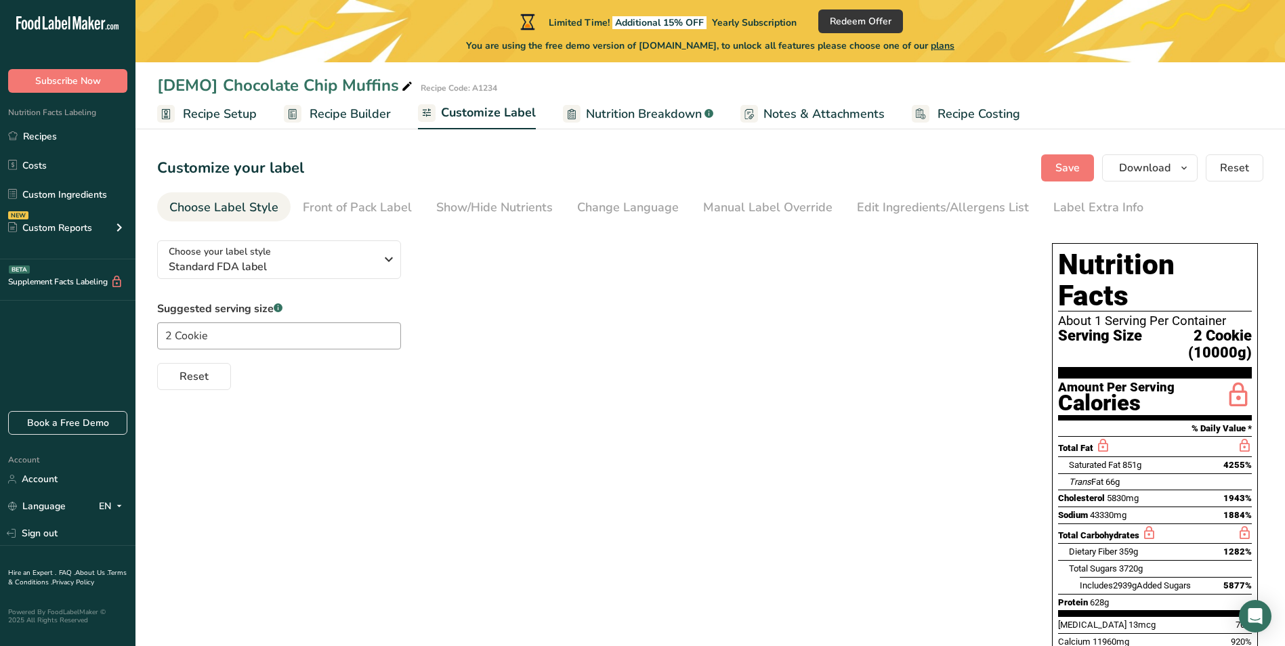
click at [278, 307] on icon at bounding box center [278, 308] width 1 height 3
drag, startPoint x: 217, startPoint y: 339, endPoint x: 159, endPoint y: 320, distance: 60.6
click at [174, 333] on input "2 Cookie" at bounding box center [279, 335] width 244 height 27
type input "2 Muffins"
click at [232, 110] on span "Recipe Setup" at bounding box center [220, 114] width 74 height 18
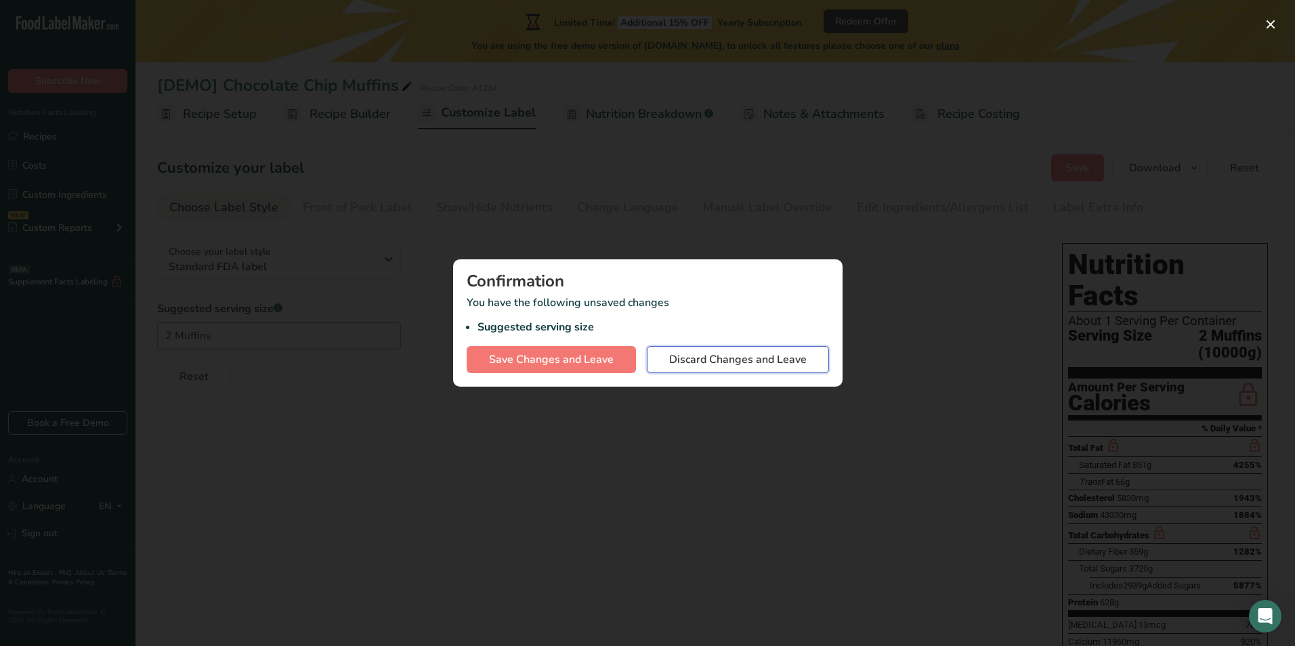
click at [729, 364] on span "Discard Changes and Leave" at bounding box center [737, 359] width 137 height 16
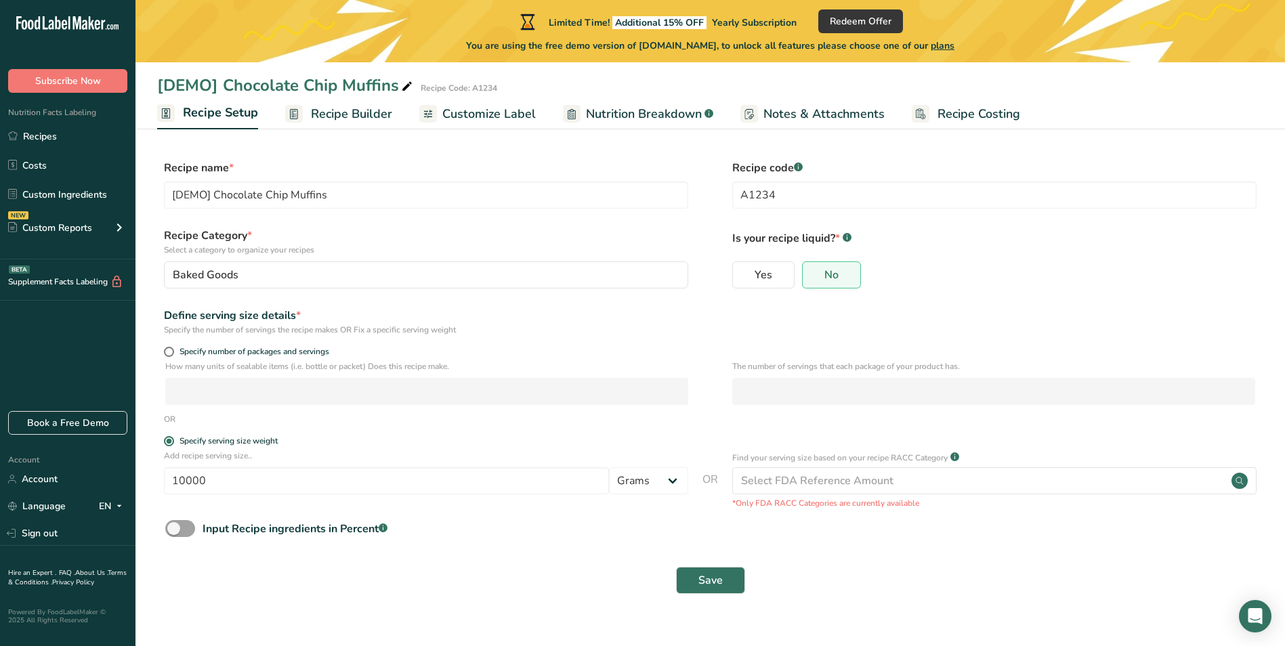
click at [356, 111] on span "Recipe Builder" at bounding box center [351, 114] width 81 height 18
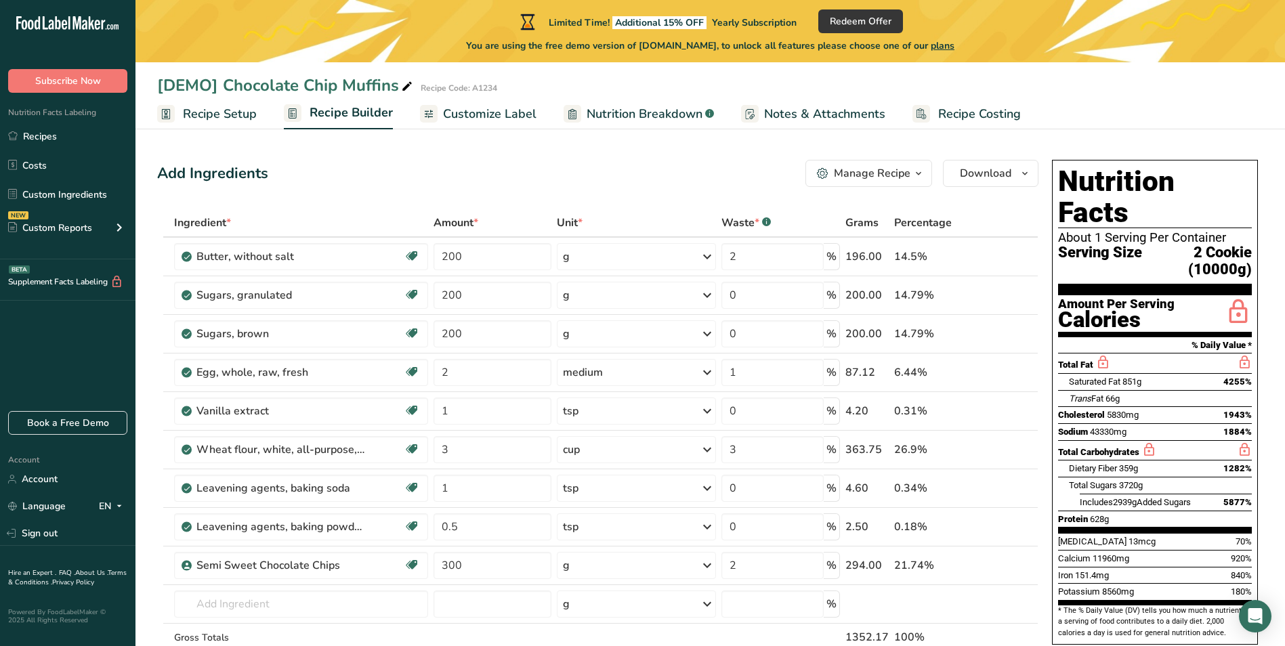
click at [221, 110] on span "Recipe Setup" at bounding box center [220, 114] width 74 height 18
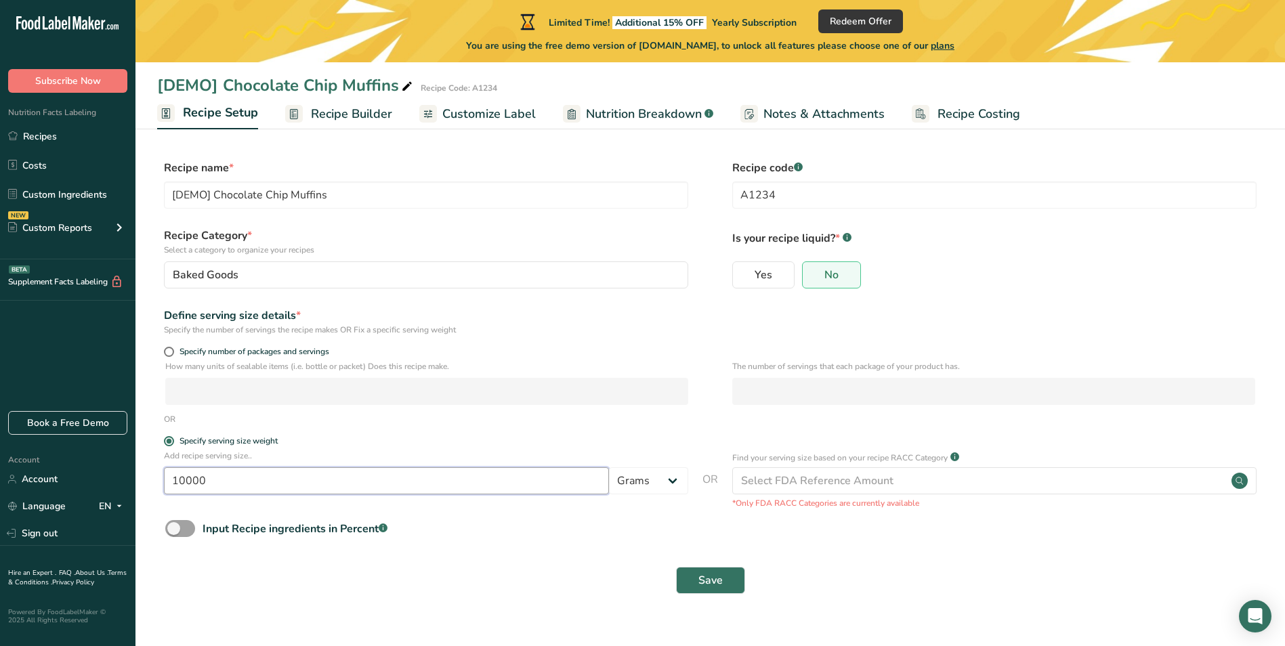
click at [245, 481] on input "10000" at bounding box center [386, 480] width 445 height 27
type input "1000000"
click at [697, 576] on button "Save" at bounding box center [710, 580] width 69 height 27
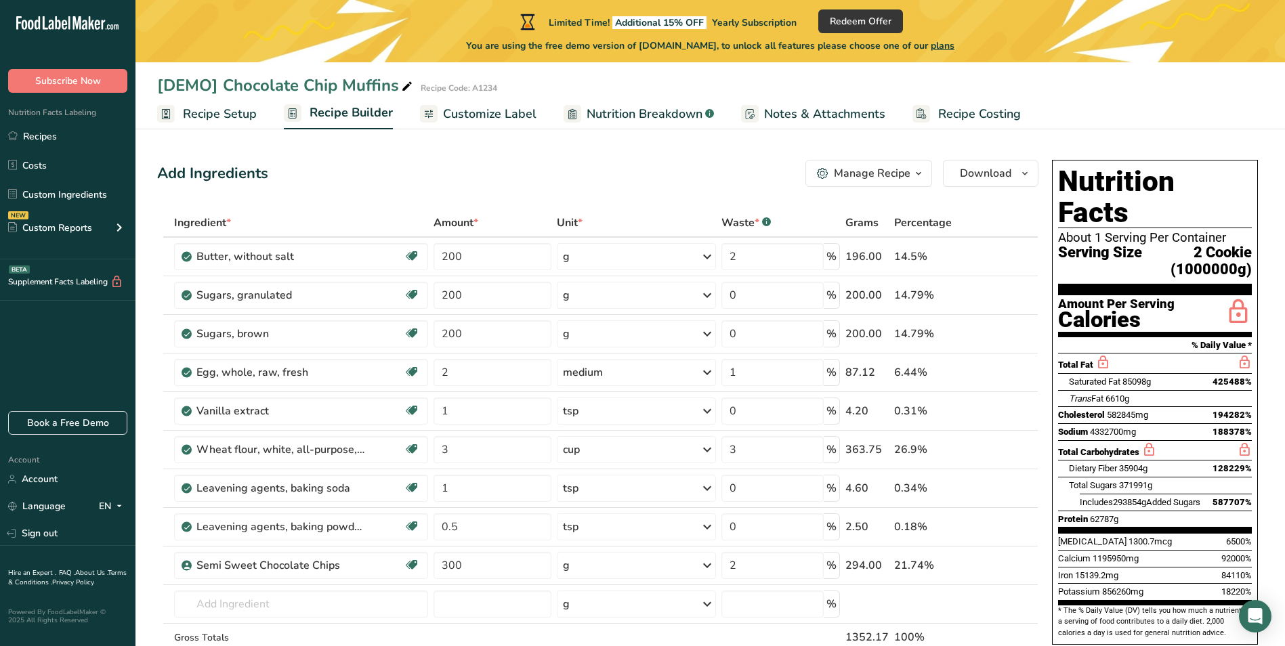
click at [205, 122] on span "Recipe Setup" at bounding box center [220, 114] width 74 height 18
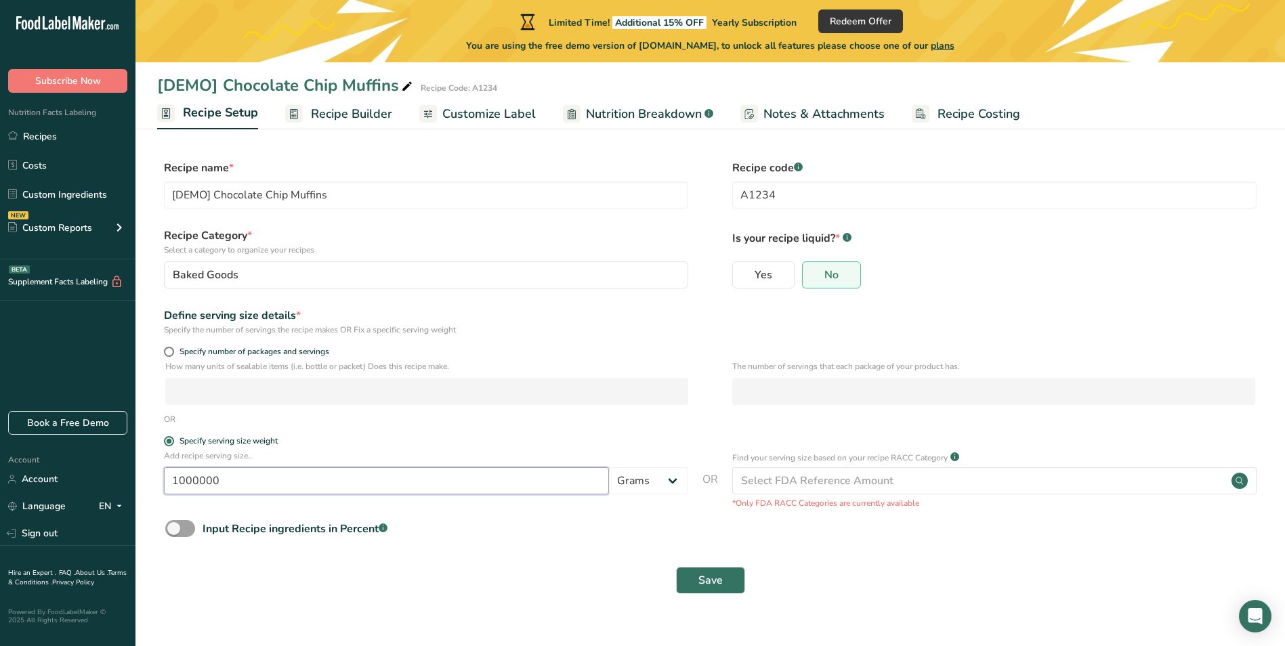
click at [280, 484] on input "1000000" at bounding box center [386, 480] width 445 height 27
type input "10000000000"
click at [713, 582] on span "Save" at bounding box center [710, 580] width 24 height 16
click at [1020, 259] on div "Is your recipe liquid? * .a-a{fill:#347362;}.b-a{fill:#fff;} Yes No" at bounding box center [994, 262] width 524 height 69
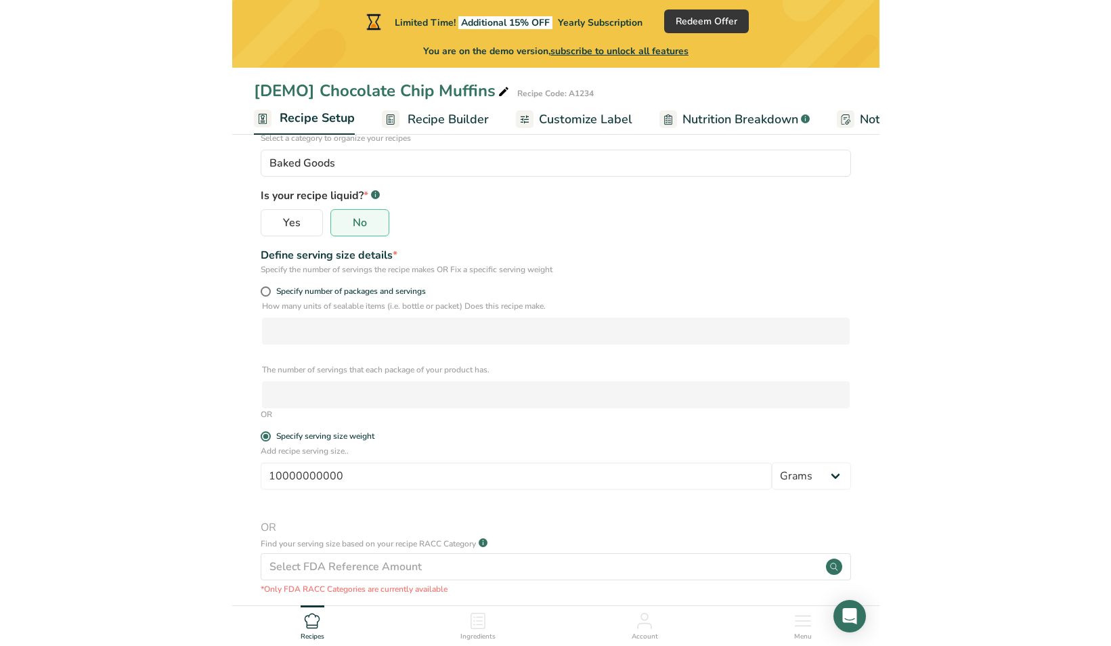
scroll to position [270, 0]
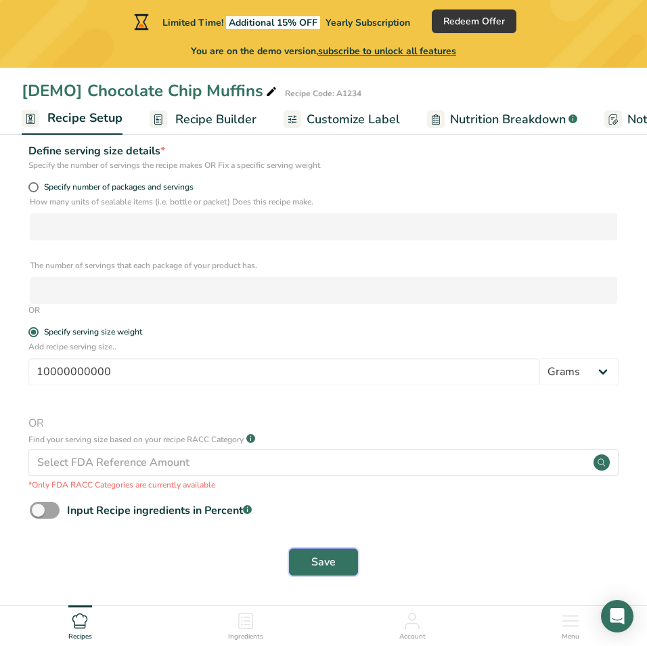
click at [326, 563] on span "Save" at bounding box center [324, 562] width 24 height 16
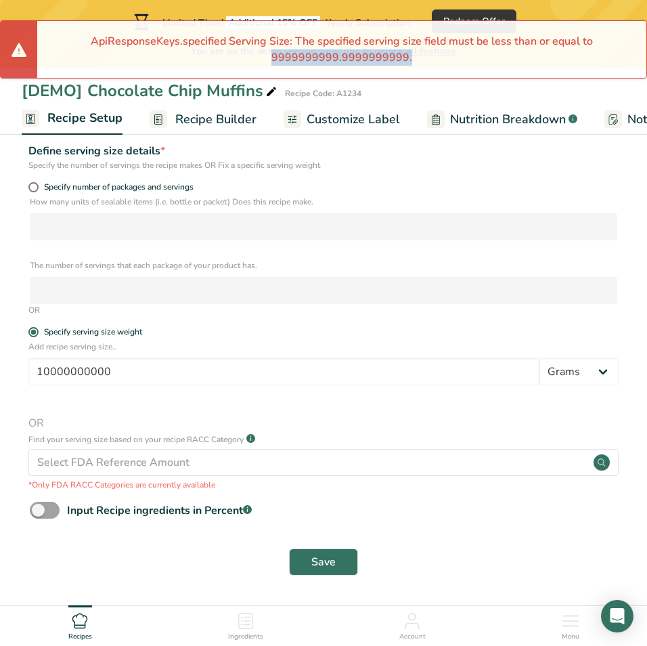
drag, startPoint x: 410, startPoint y: 54, endPoint x: 262, endPoint y: 55, distance: 147.6
click at [262, 55] on li "ApiResponseKeys.specified Serving Size: The specified serving size field must b…" at bounding box center [341, 49] width 585 height 33
copy li "9999999999.9999999999."
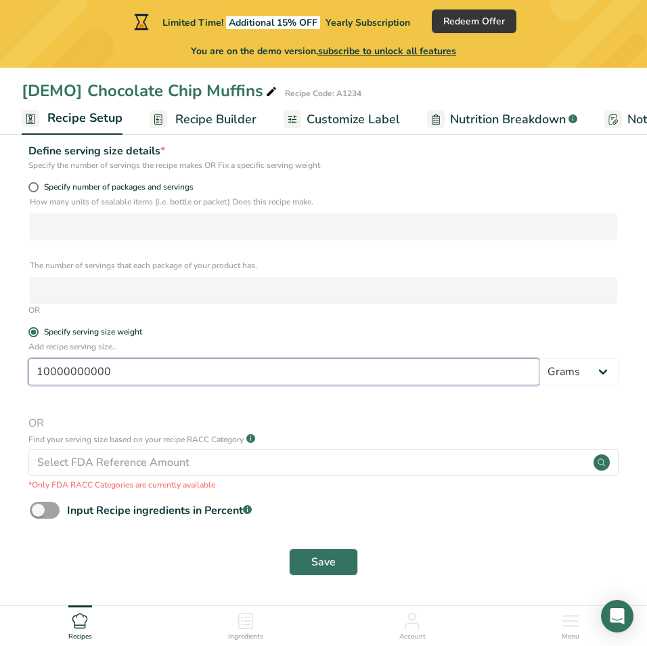
drag, startPoint x: 108, startPoint y: 374, endPoint x: -3, endPoint y: 372, distance: 111.1
click at [0, 372] on html "Limited Time! Additional 15% OFF Yearly Subscription Redeem Offer You are on th…" at bounding box center [323, 188] width 647 height 916
paste input "9999999999.9999999999"
type input "9000000000"
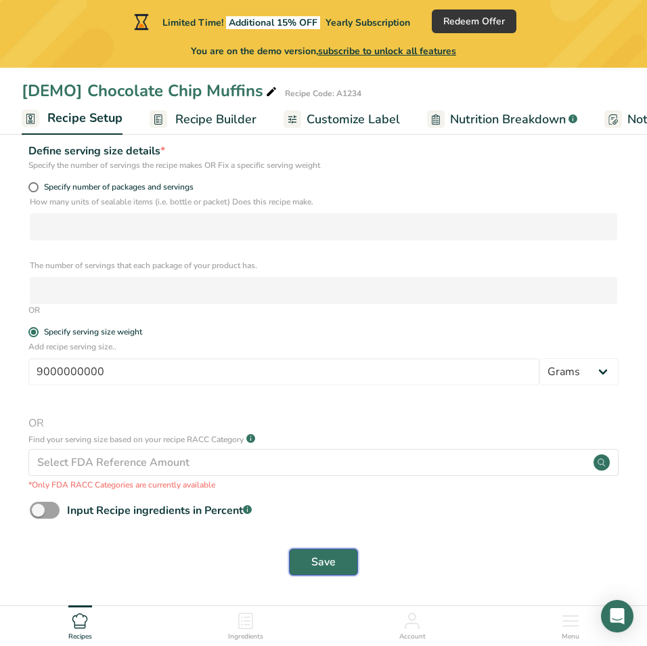
click at [310, 560] on button "Save" at bounding box center [323, 562] width 69 height 27
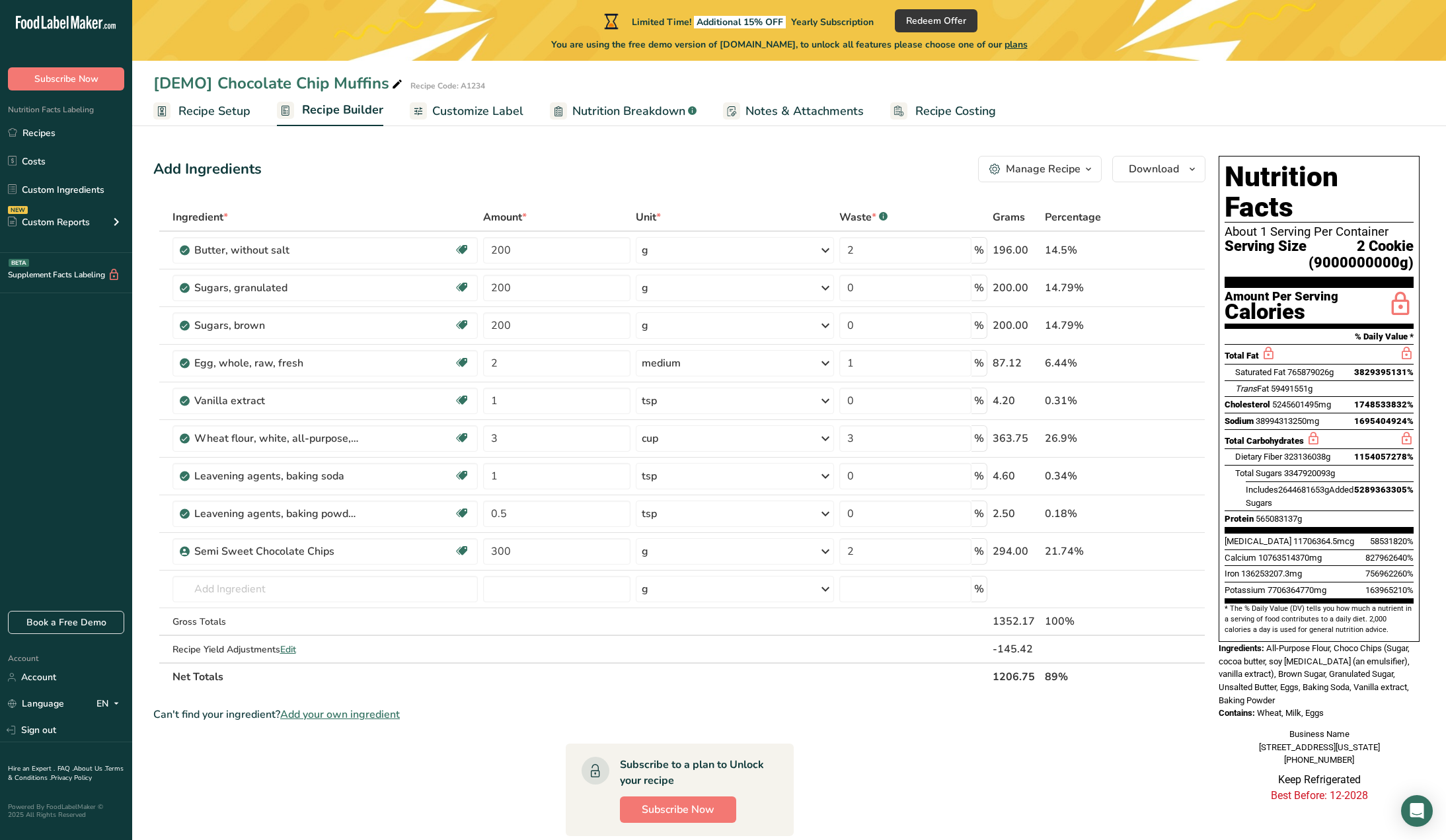
drag, startPoint x: 193, startPoint y: 101, endPoint x: 193, endPoint y: 111, distance: 10.0
click at [193, 102] on span "Recipe Setup" at bounding box center [215, 111] width 72 height 18
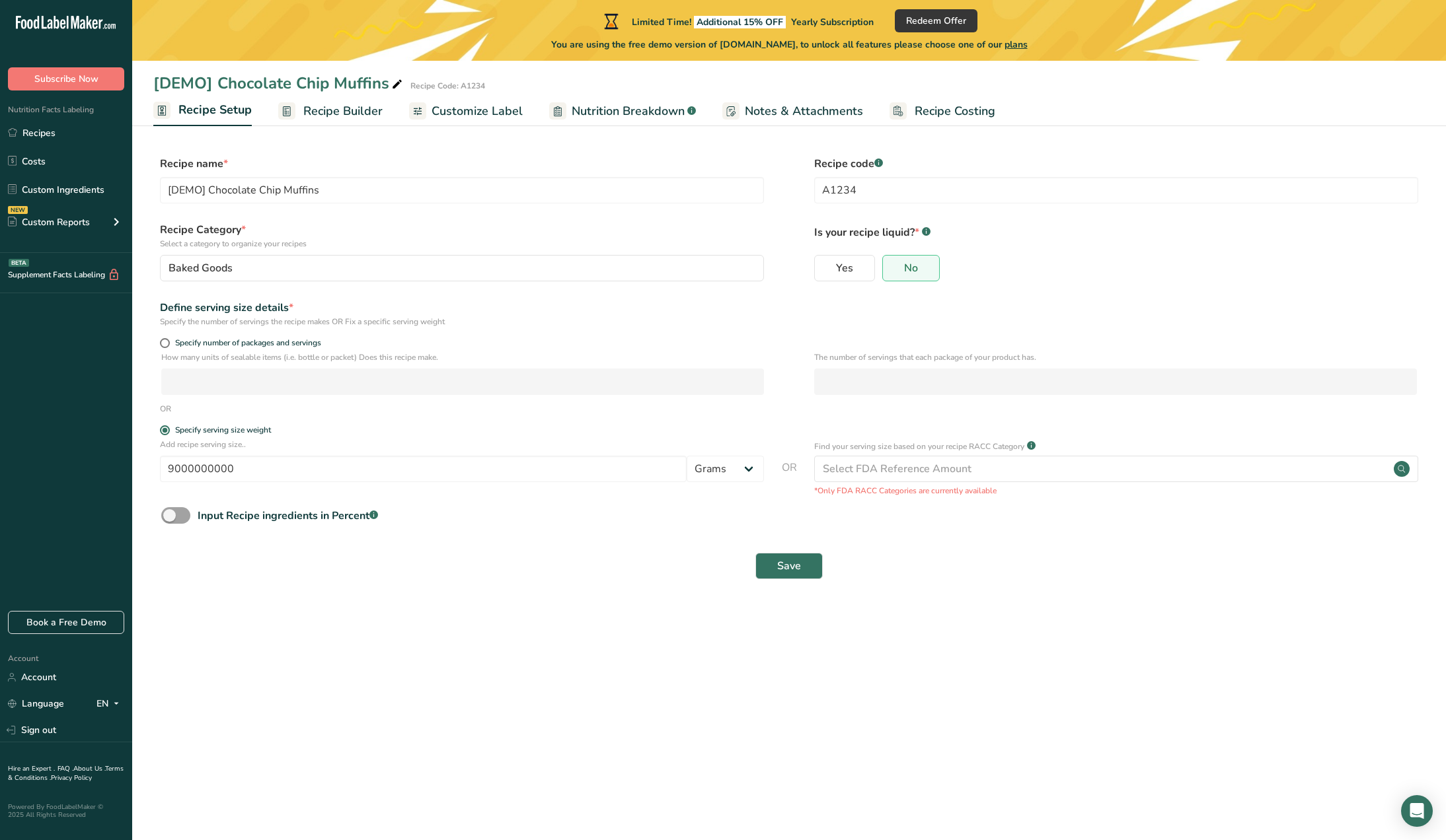
click at [476, 111] on span "Customize Label" at bounding box center [476, 111] width 91 height 18
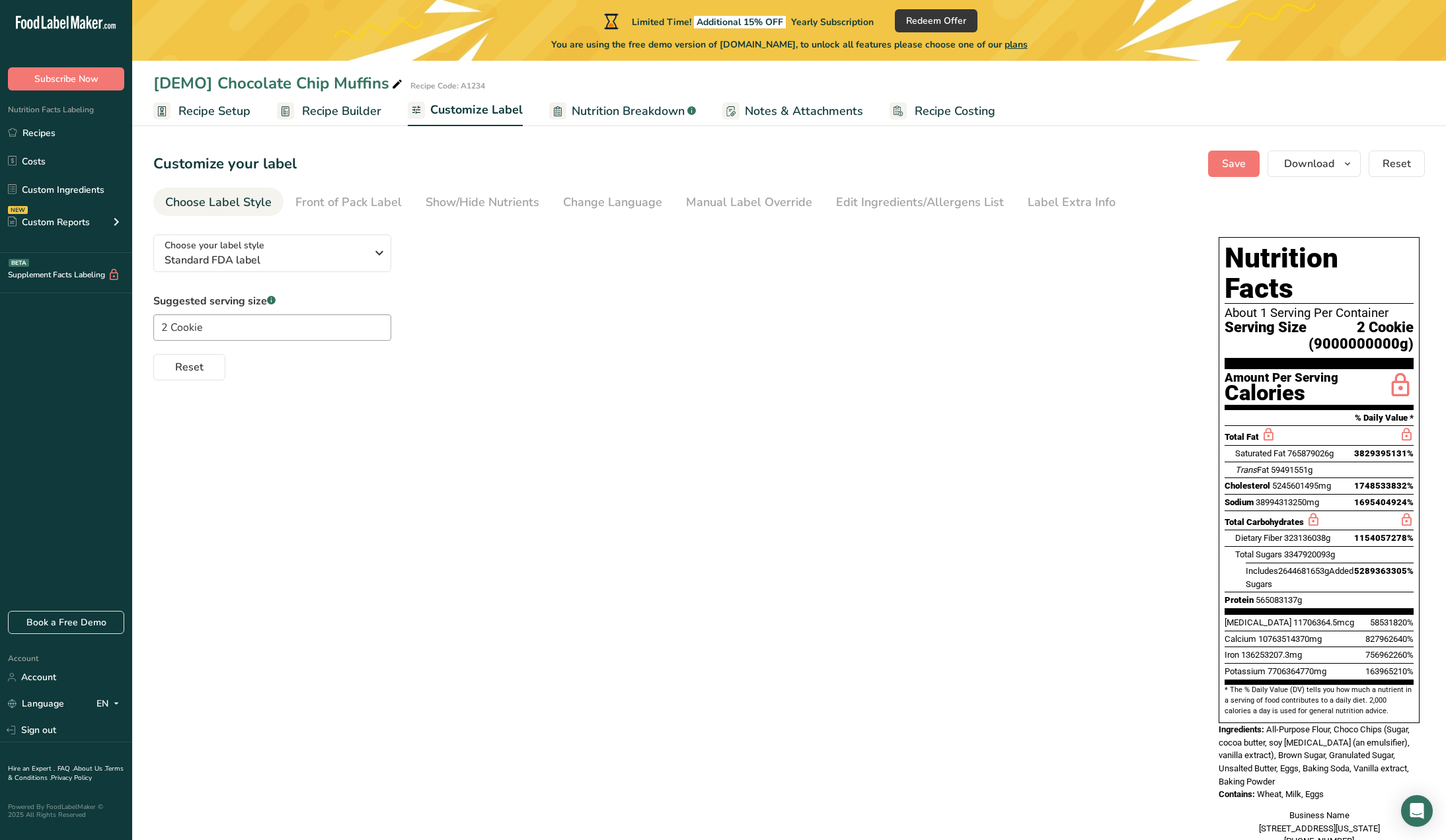
click at [202, 117] on span "Recipe Setup" at bounding box center [215, 111] width 72 height 18
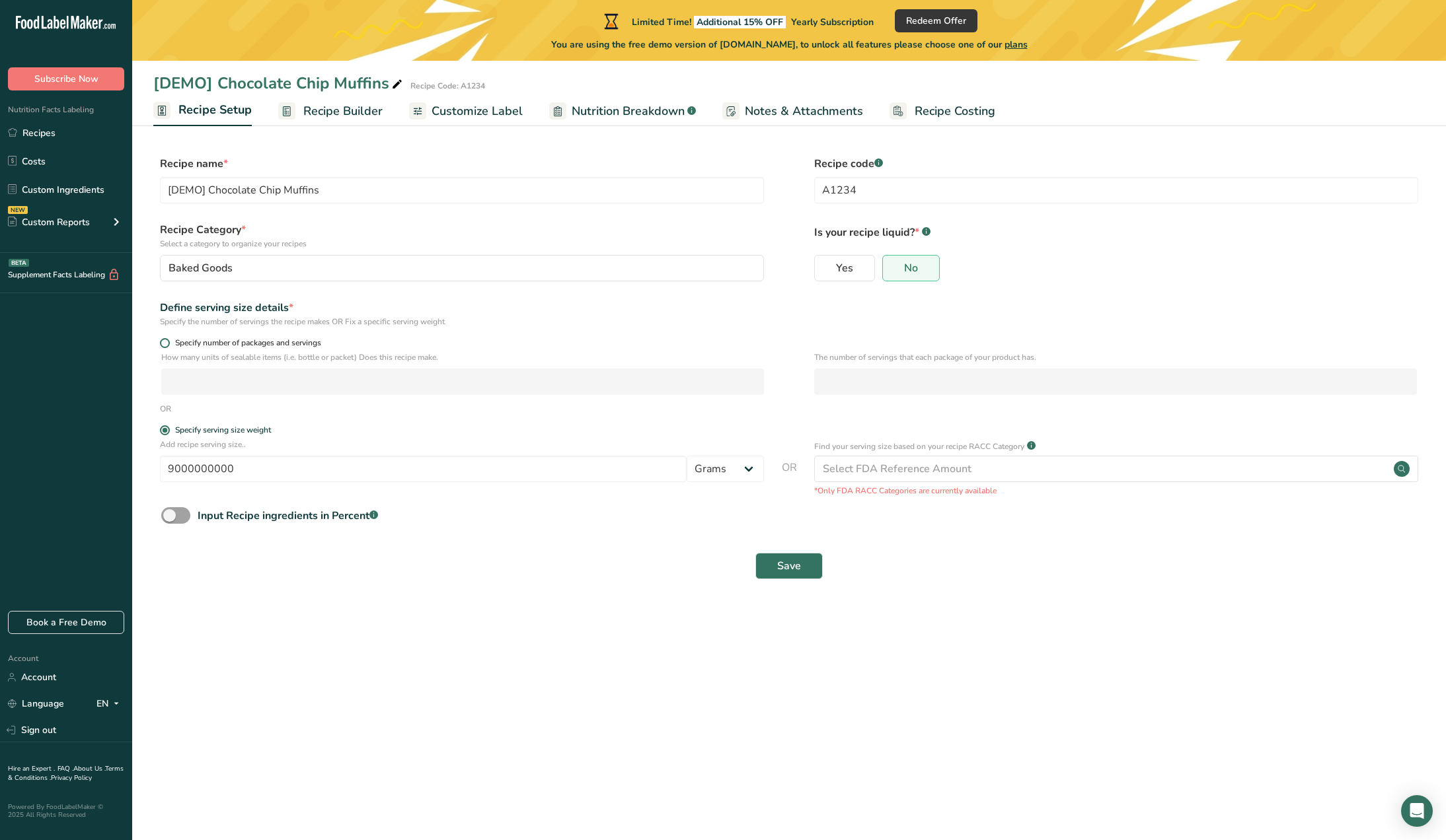
click at [167, 342] on span at bounding box center [165, 343] width 10 height 10
click at [167, 342] on input "Specify number of packages and servings" at bounding box center [164, 342] width 9 height 9
radio input "true"
radio input "false"
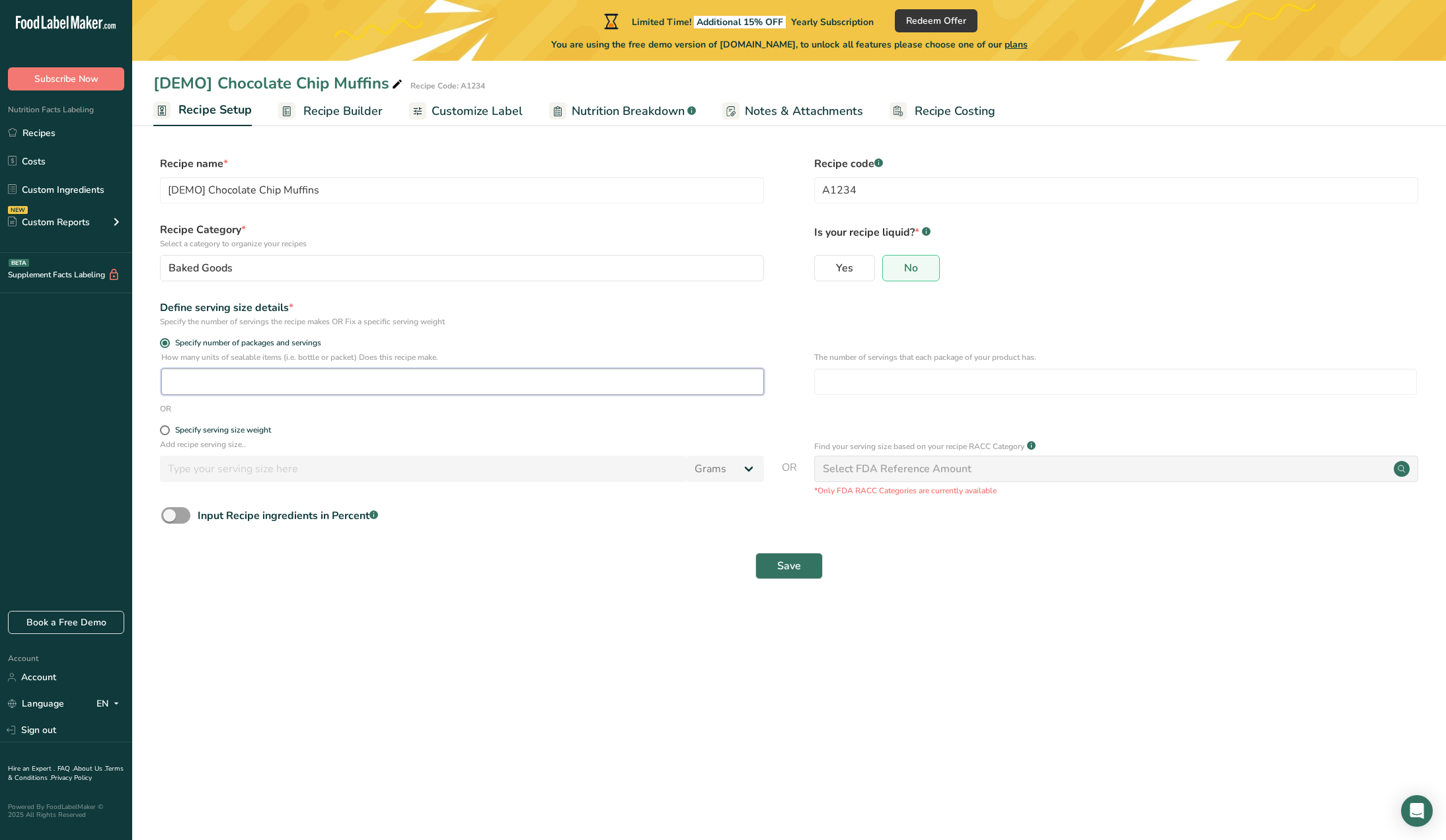
click at [244, 376] on input "number" at bounding box center [462, 381] width 603 height 26
paste input "10000000000"
type input "10000000000"
click at [853, 381] on input "number" at bounding box center [1115, 381] width 603 height 26
type input "1"
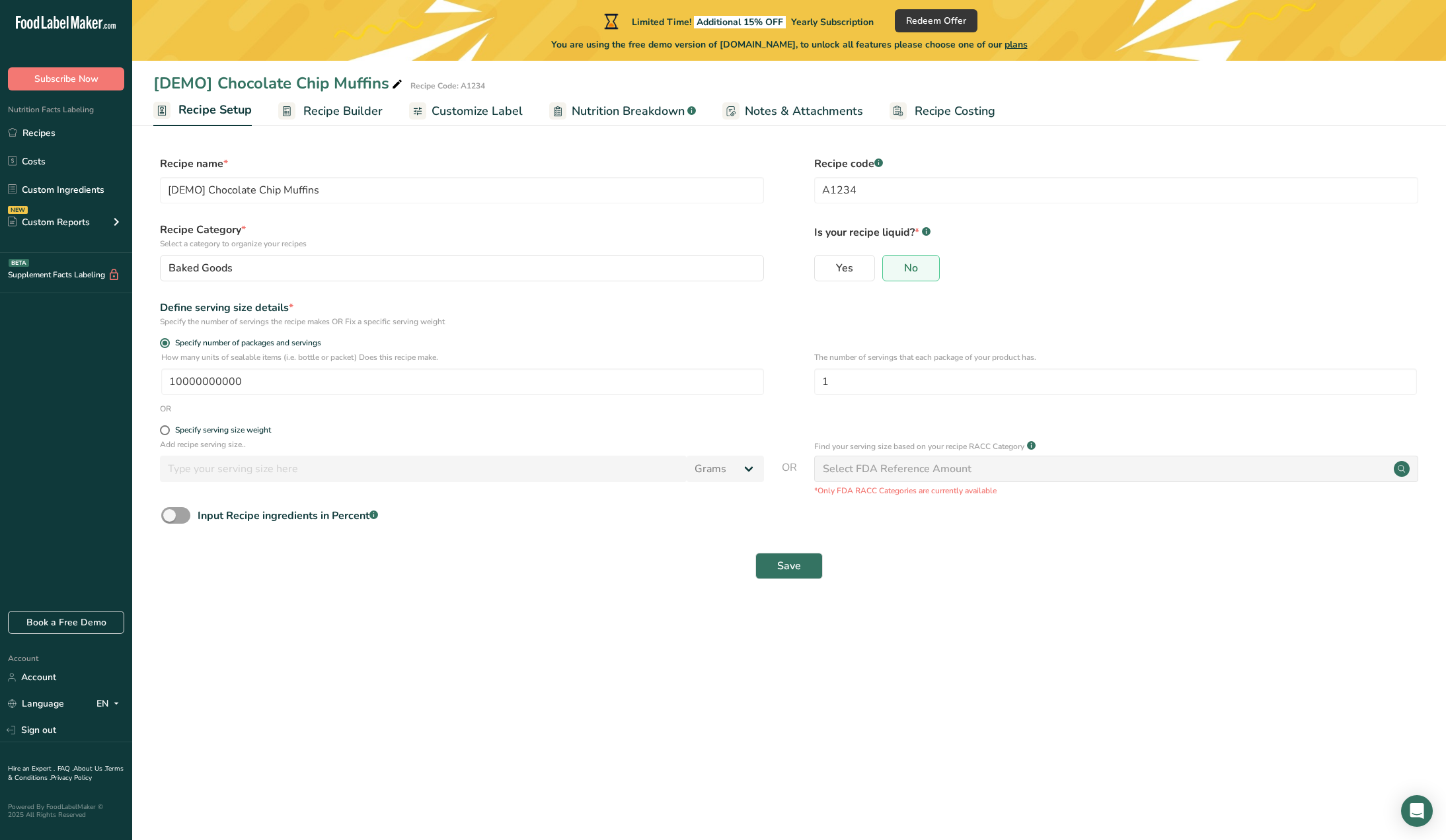
click at [615, 549] on div "Save" at bounding box center [788, 566] width 1271 height 42
click at [791, 566] on span "Save" at bounding box center [788, 566] width 23 height 16
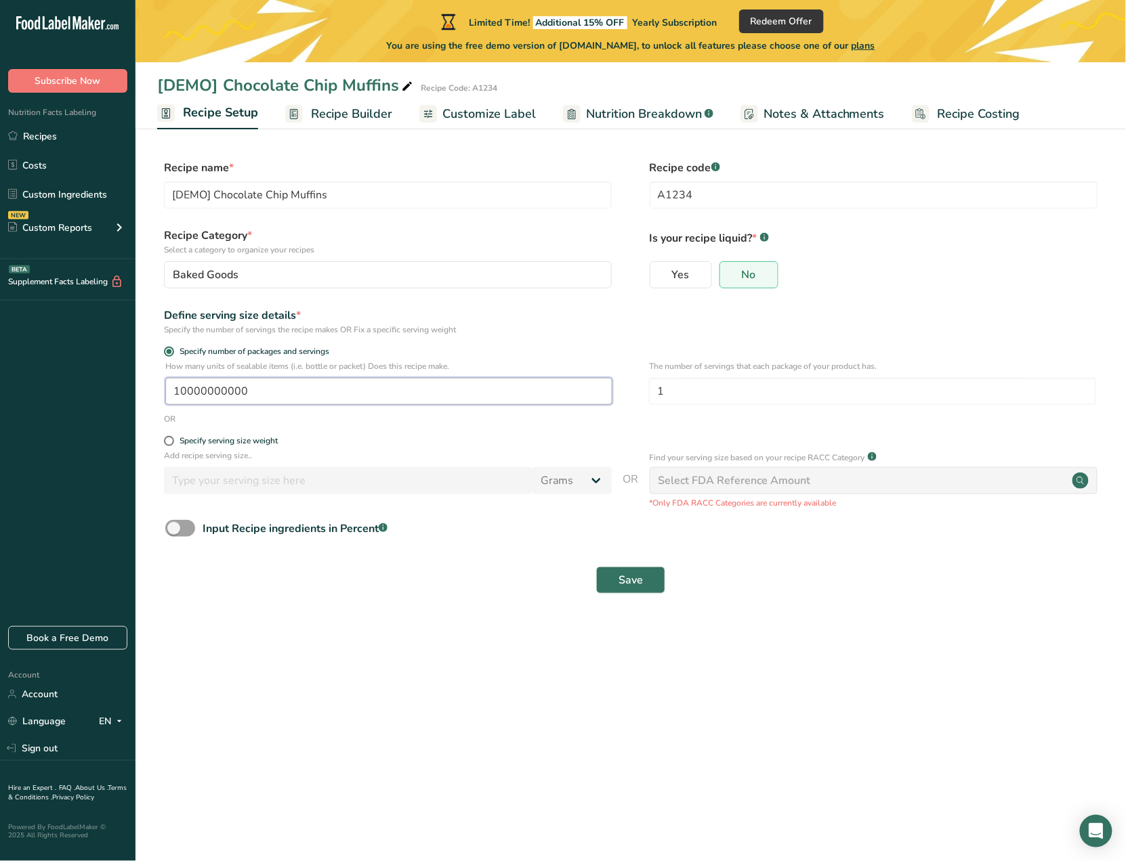
click at [270, 395] on input "10000000000" at bounding box center [388, 391] width 447 height 27
type input "10000"
click at [639, 583] on span "Save" at bounding box center [630, 580] width 24 height 16
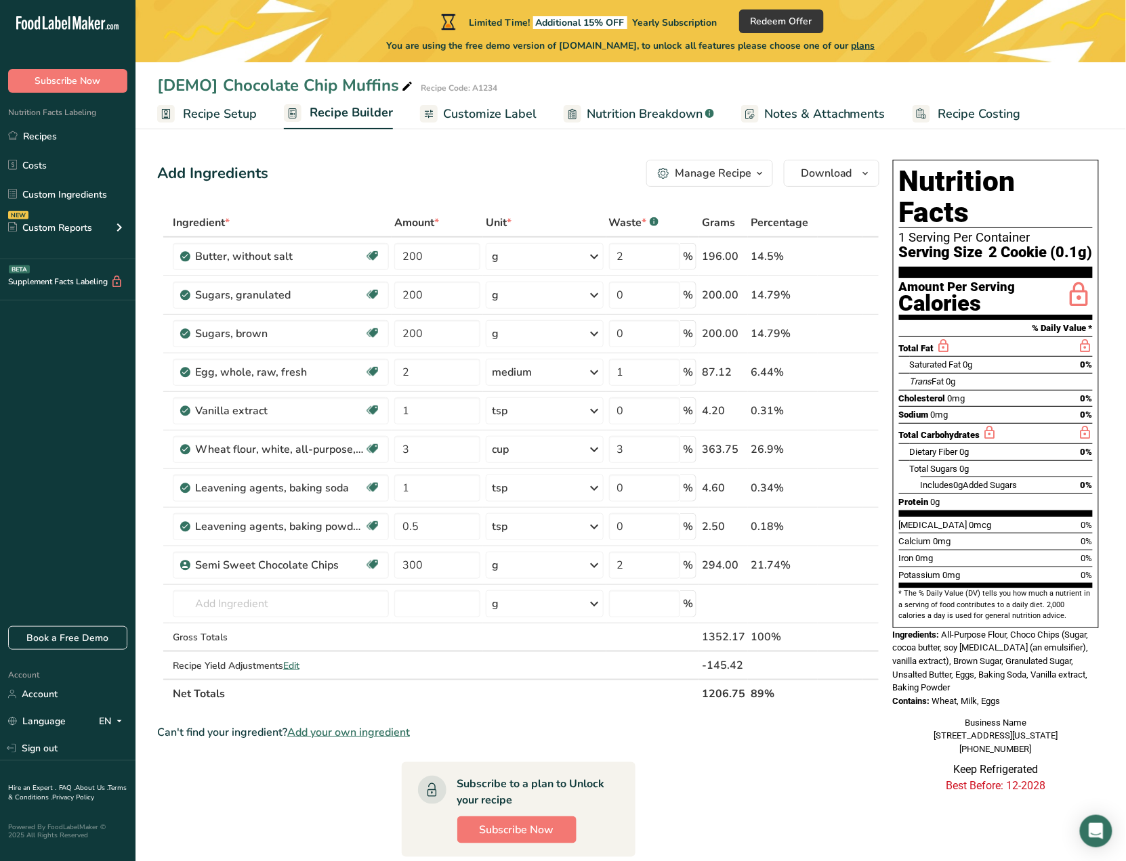
click at [230, 108] on span "Recipe Setup" at bounding box center [220, 114] width 74 height 18
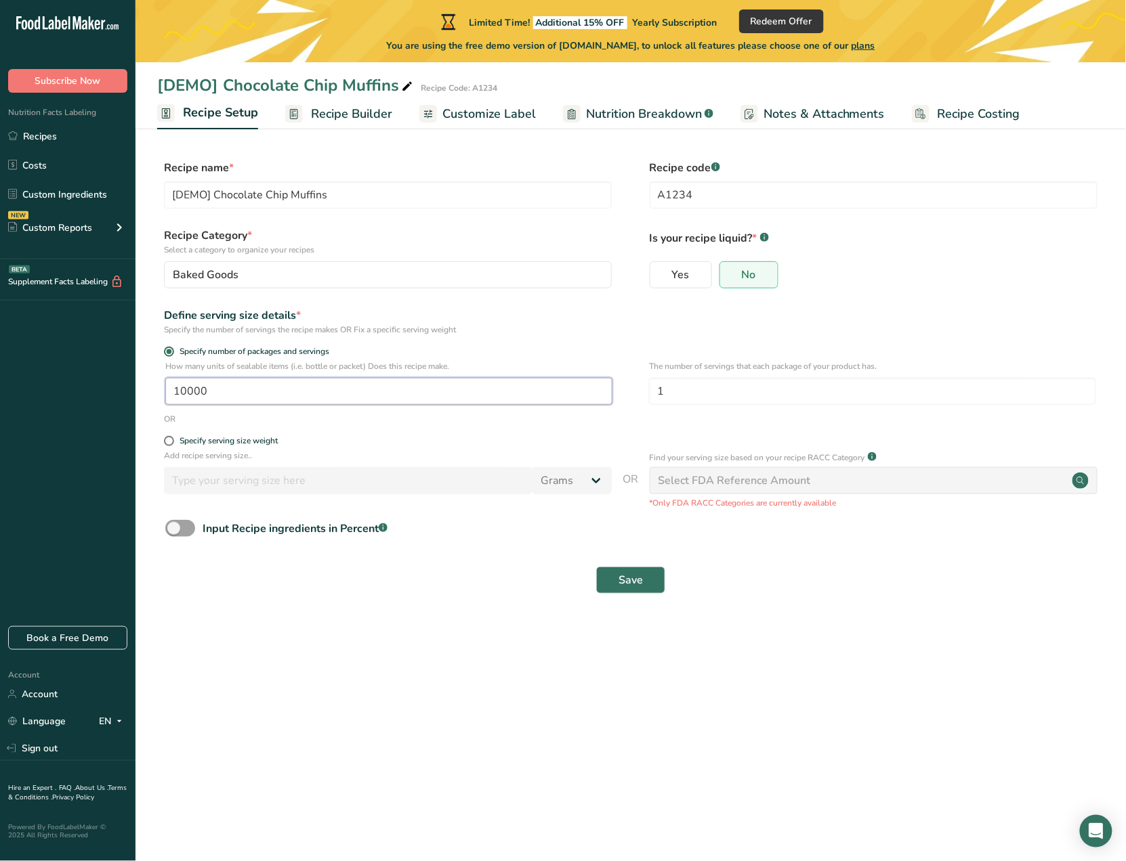
drag, startPoint x: 185, startPoint y: 393, endPoint x: 209, endPoint y: 394, distance: 23.7
click at [209, 394] on input "10000" at bounding box center [388, 391] width 447 height 27
click at [317, 423] on div "OR" at bounding box center [630, 419] width 947 height 12
drag, startPoint x: 214, startPoint y: 394, endPoint x: 179, endPoint y: 391, distance: 35.3
click at [179, 391] on input "10000" at bounding box center [388, 391] width 447 height 27
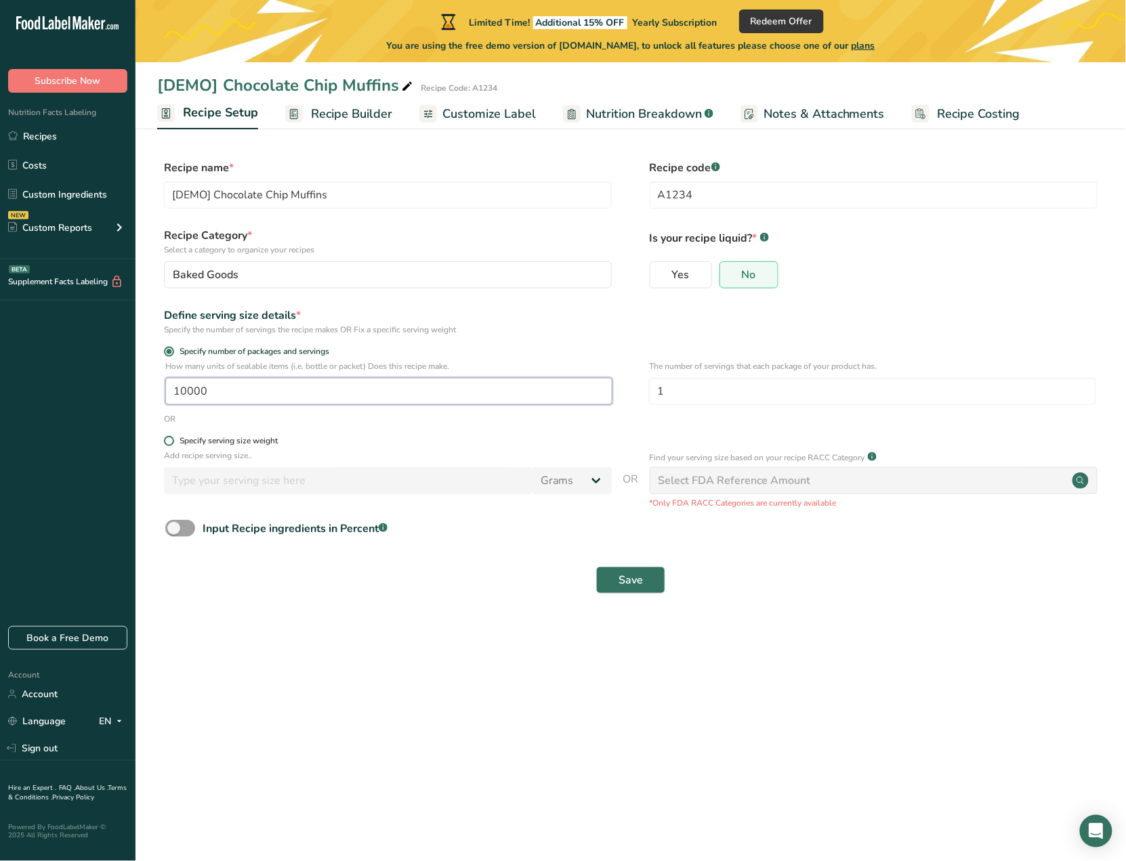
type input "1"
type input "5"
click at [691, 389] on input "1" at bounding box center [872, 391] width 447 height 27
type input "10000"
click at [642, 580] on span "Save" at bounding box center [630, 580] width 24 height 16
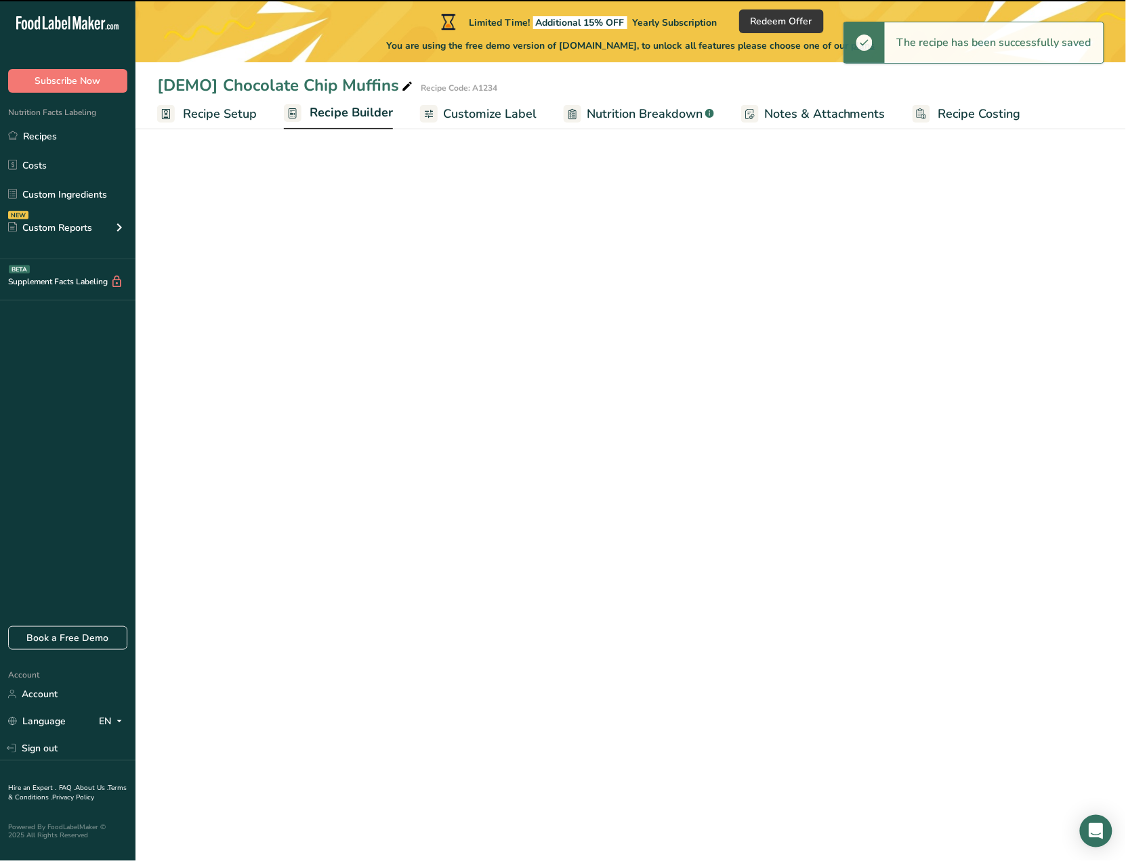
click at [368, 118] on span "Recipe Builder" at bounding box center [350, 113] width 83 height 18
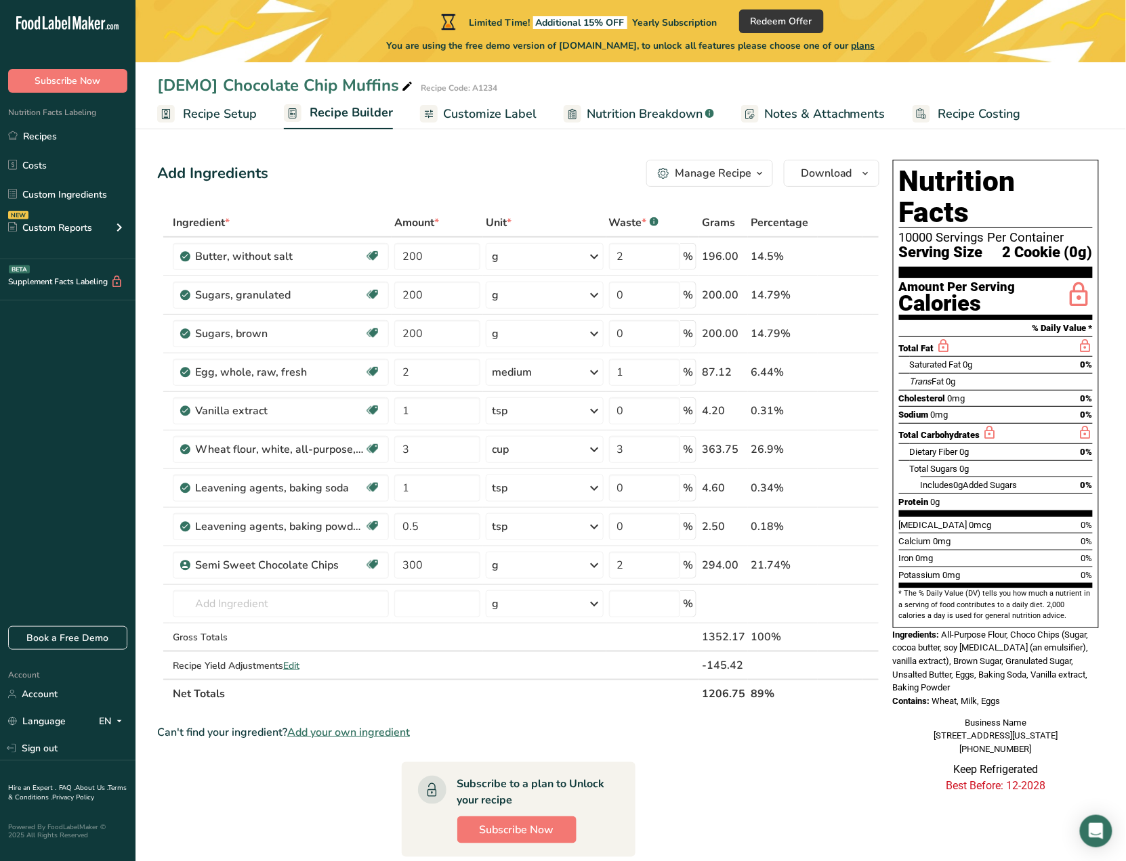
click at [212, 108] on span "Recipe Setup" at bounding box center [220, 114] width 74 height 18
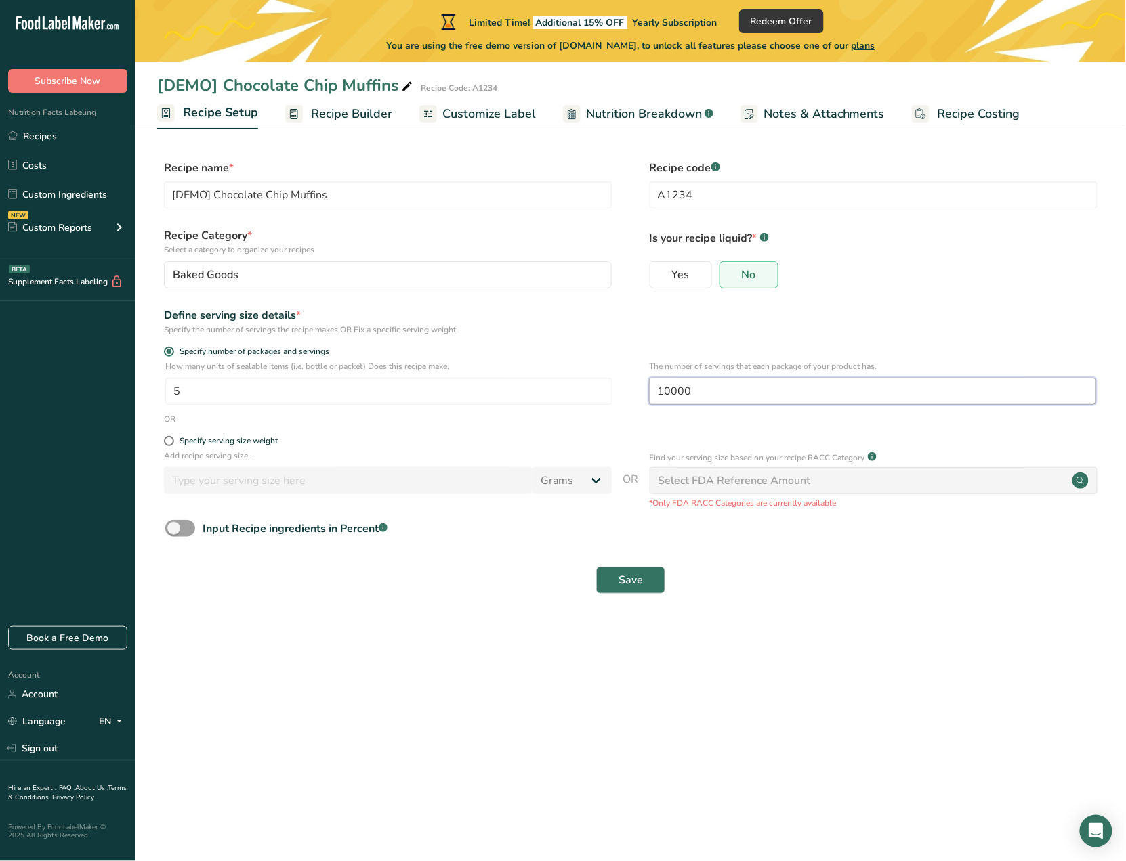
click at [712, 387] on input "10000" at bounding box center [872, 391] width 447 height 27
type input "100000"
click at [637, 574] on span "Save" at bounding box center [630, 580] width 24 height 16
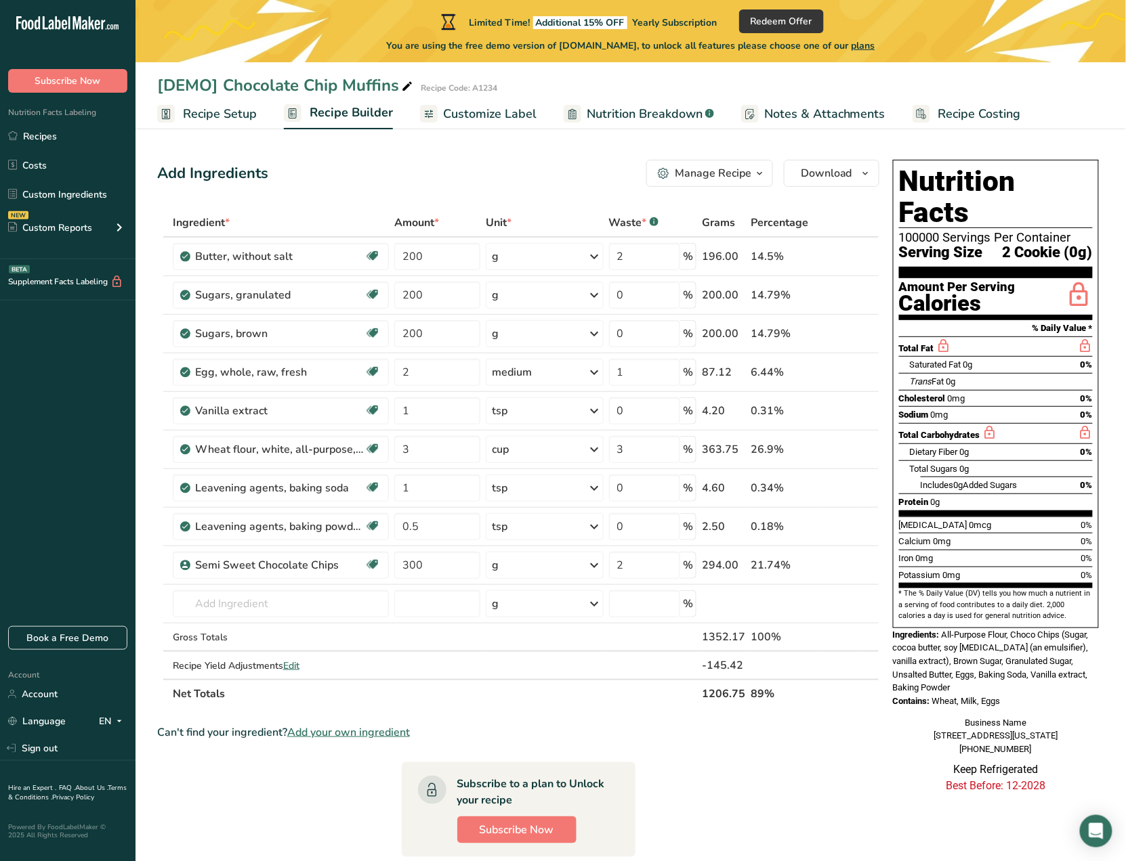
click at [209, 114] on span "Recipe Setup" at bounding box center [220, 114] width 74 height 18
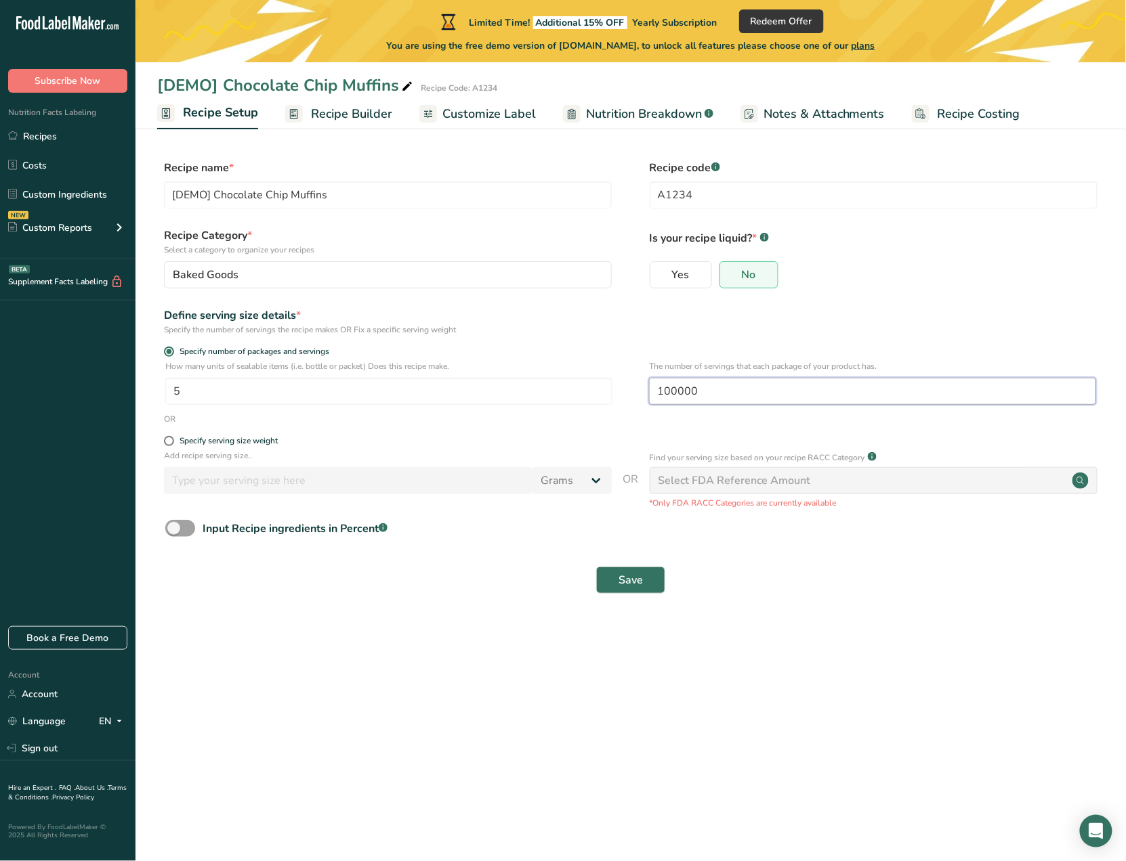
click at [704, 391] on input "100000" at bounding box center [872, 391] width 447 height 27
type input "1"
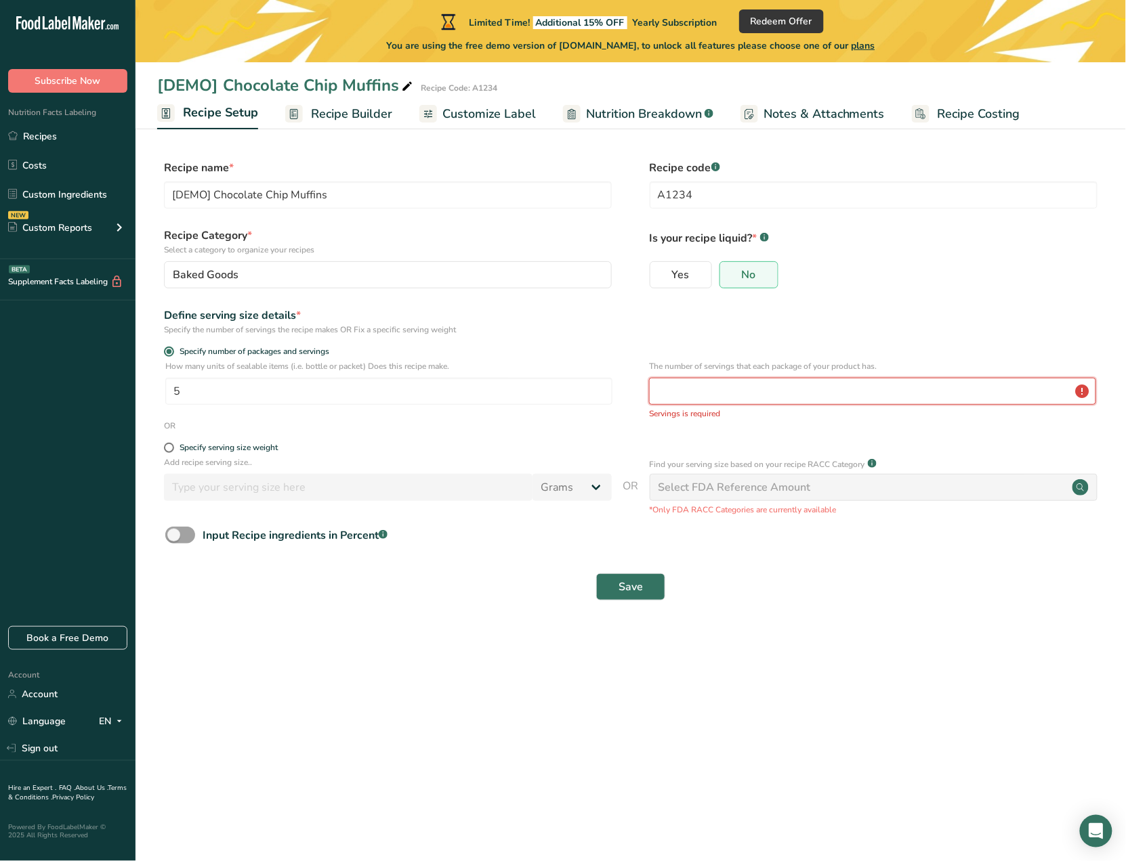
paste input "10000000000"
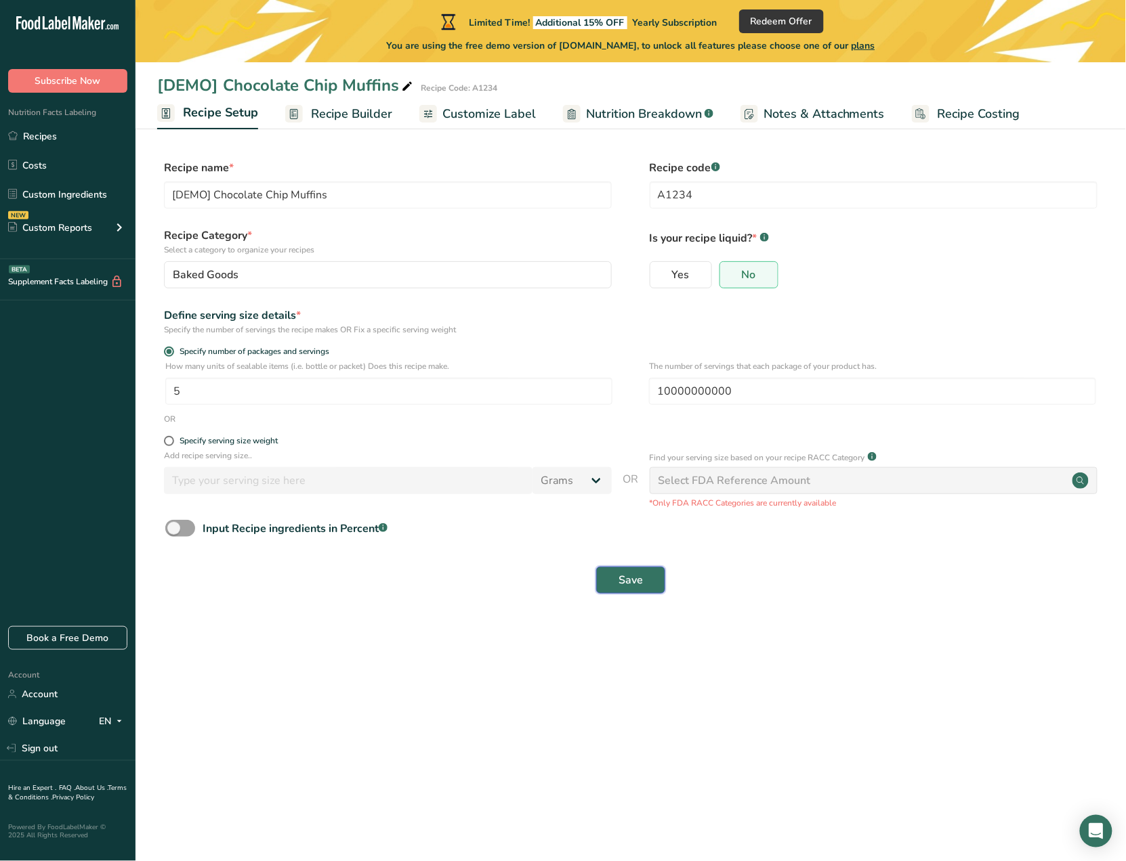
click at [631, 576] on span "Save" at bounding box center [630, 580] width 24 height 16
click at [765, 395] on input "10000000000" at bounding box center [872, 391] width 447 height 27
type input "1000000000"
click at [632, 580] on span "Save" at bounding box center [630, 580] width 24 height 16
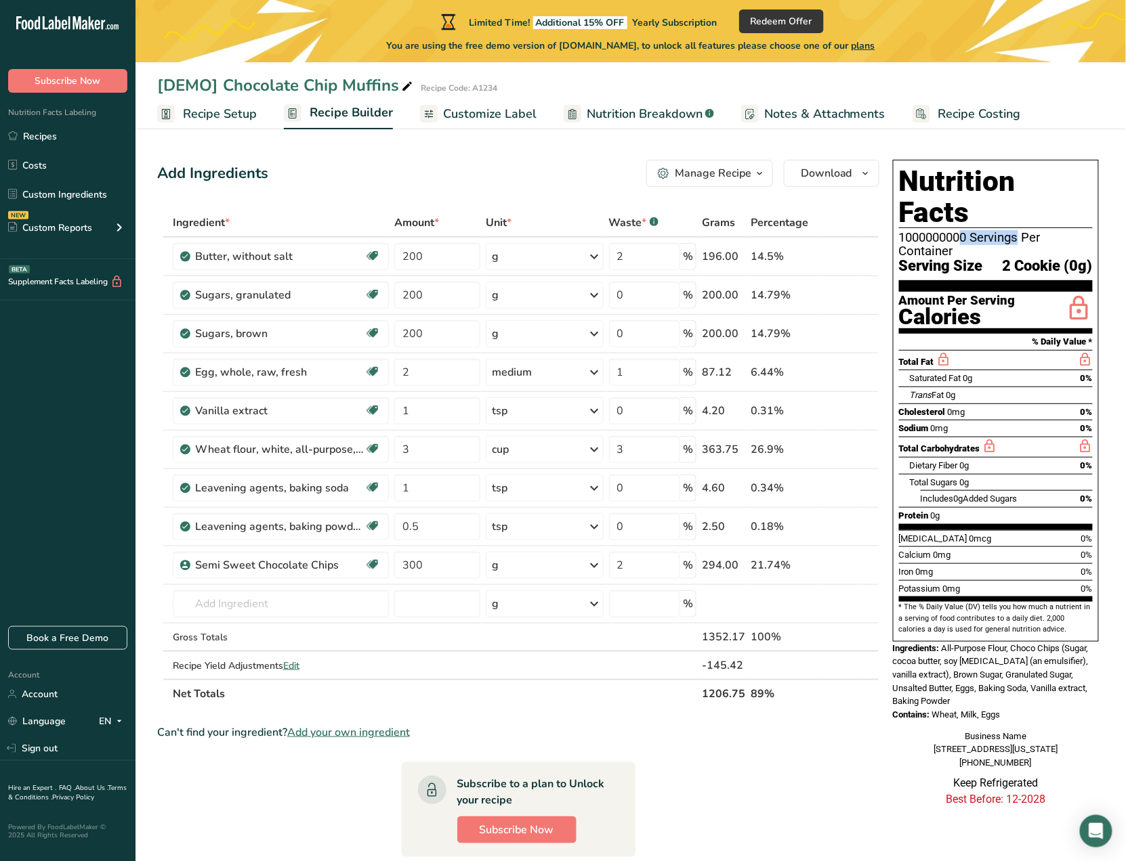
drag, startPoint x: 968, startPoint y: 207, endPoint x: 894, endPoint y: 209, distance: 74.5
click at [894, 209] on div "Nutrition Facts 1000000000 Servings Per Container Serving Size 2 Cookie (0g) Am…" at bounding box center [996, 401] width 206 height 482
copy div "1000000000"
click at [967, 231] on div "1000000000 Servings Per Container" at bounding box center [996, 244] width 194 height 27
drag, startPoint x: 967, startPoint y: 206, endPoint x: 900, endPoint y: 211, distance: 67.3
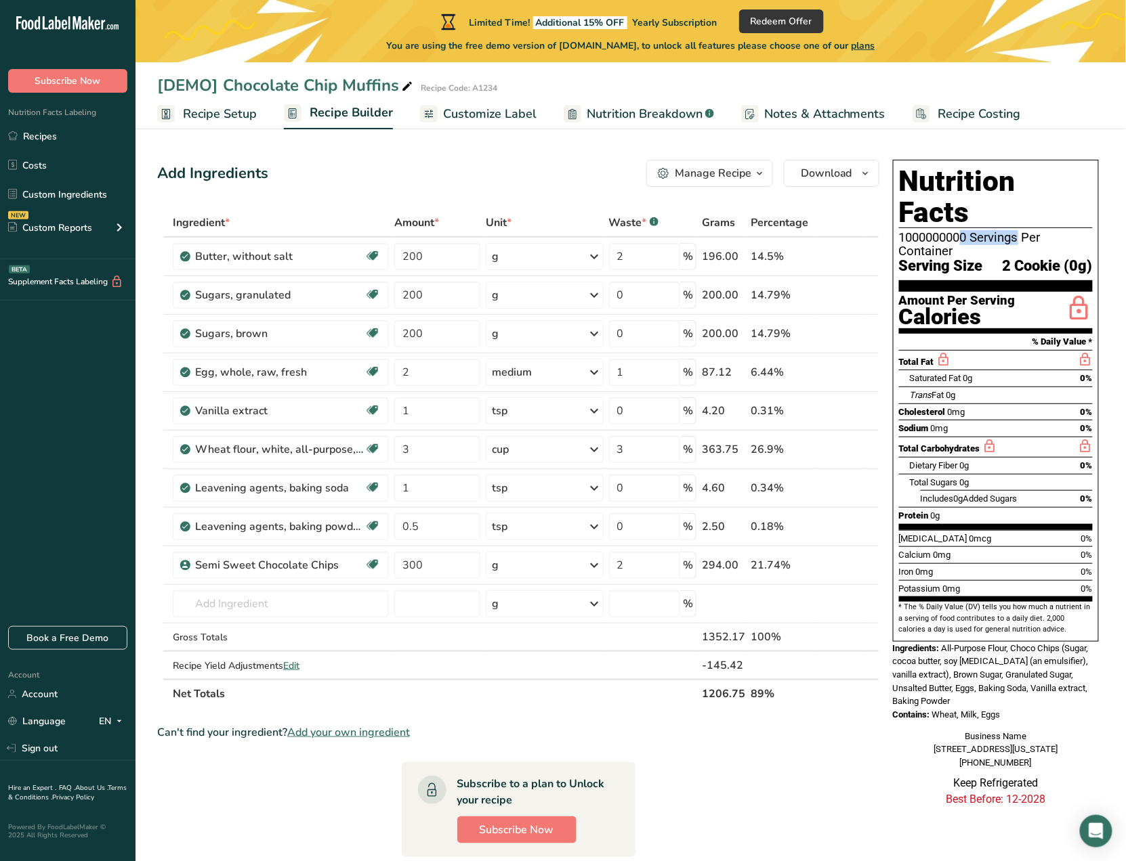
click at [900, 231] on div "1000000000 Servings Per Container" at bounding box center [996, 244] width 194 height 27
drag, startPoint x: 899, startPoint y: 206, endPoint x: 971, endPoint y: 206, distance: 71.8
click at [971, 231] on div "1000000000 Servings Per Container" at bounding box center [996, 244] width 194 height 27
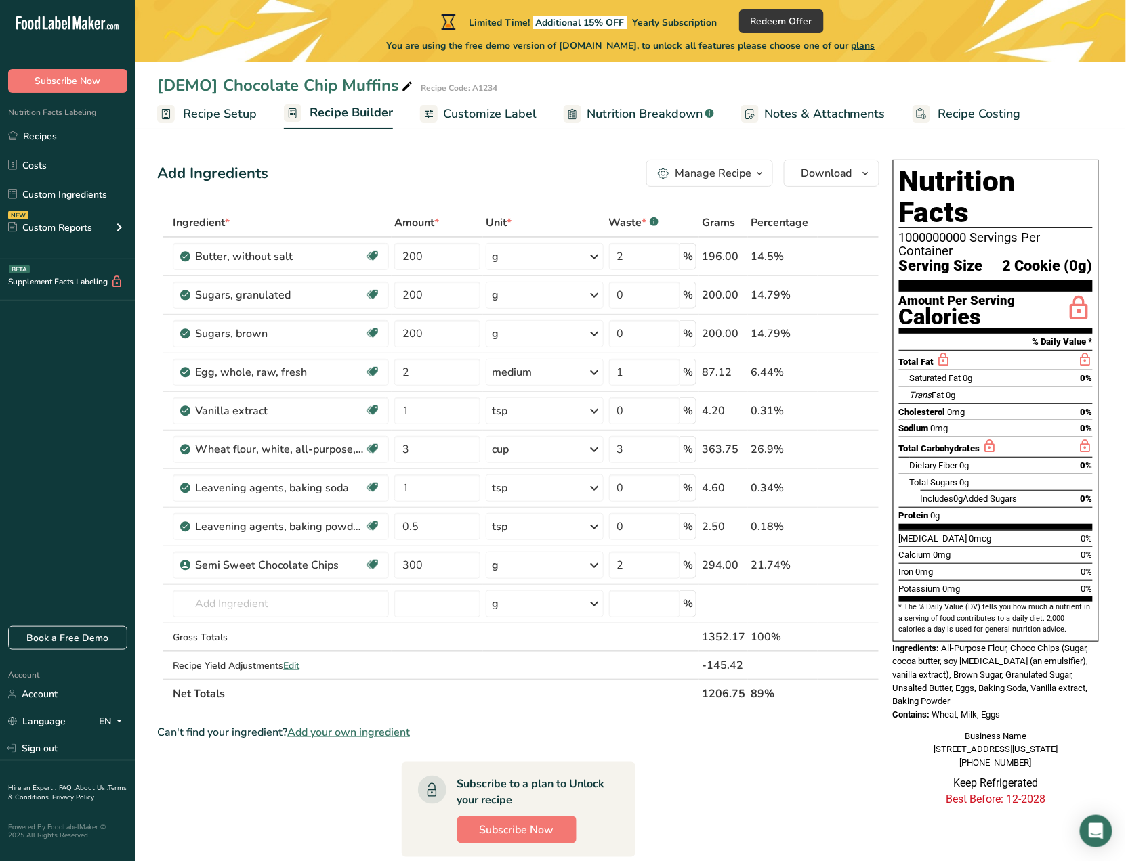
click at [479, 110] on span "Customize Label" at bounding box center [489, 114] width 93 height 18
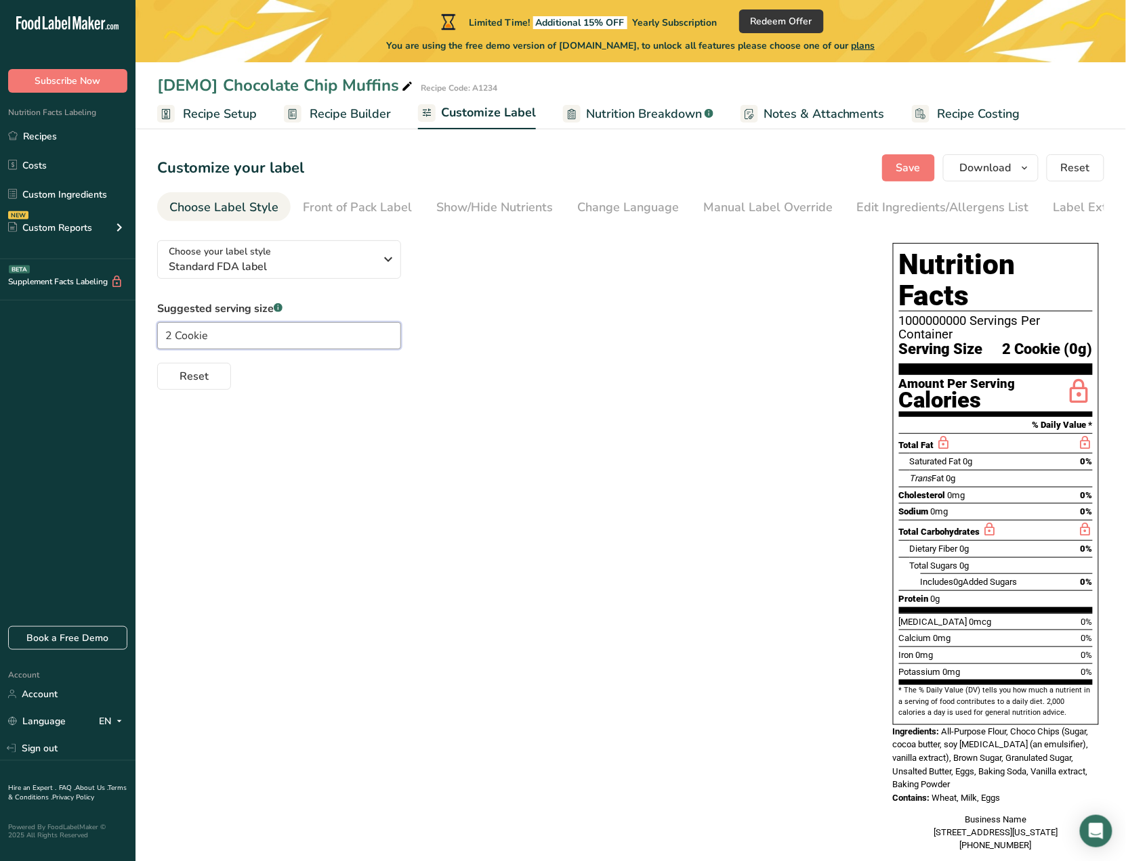
click at [164, 340] on input "2 Cookie" at bounding box center [279, 335] width 244 height 27
paste input "9999999999"
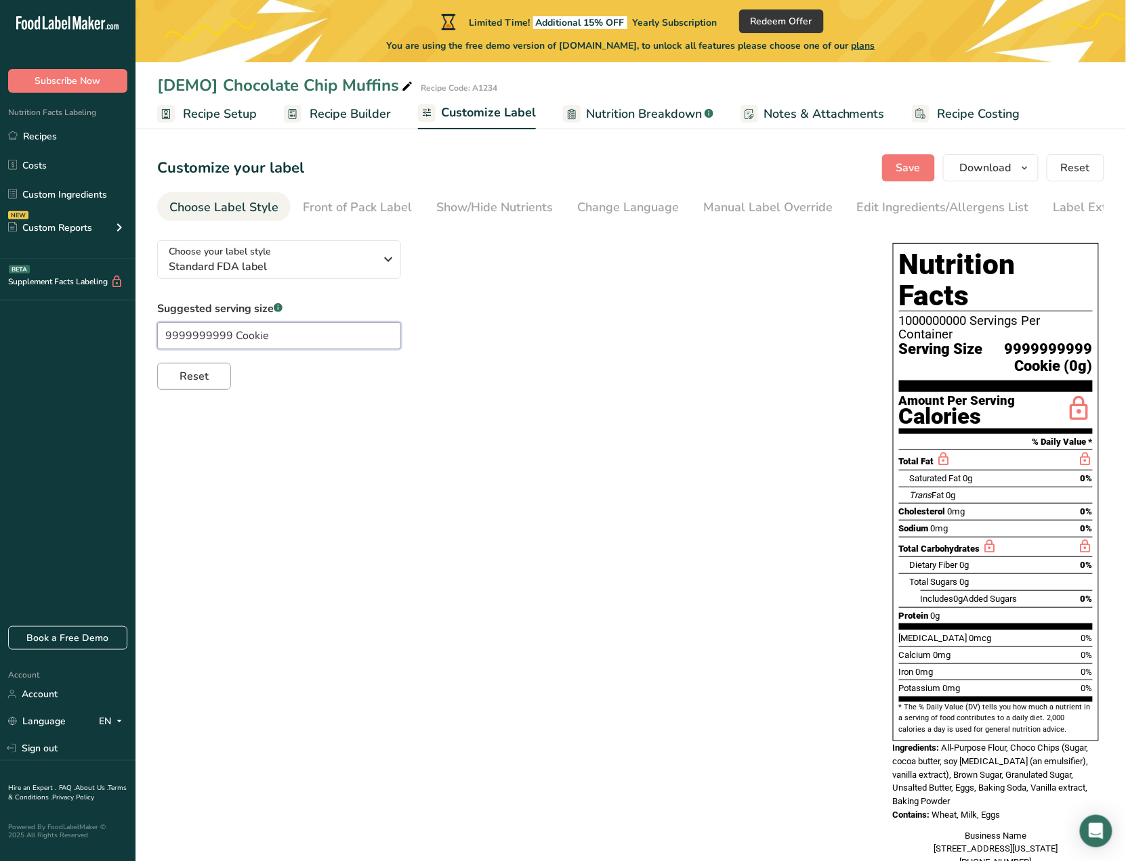
type input "9999999999 Cookie"
click at [192, 382] on span "Reset" at bounding box center [193, 376] width 29 height 16
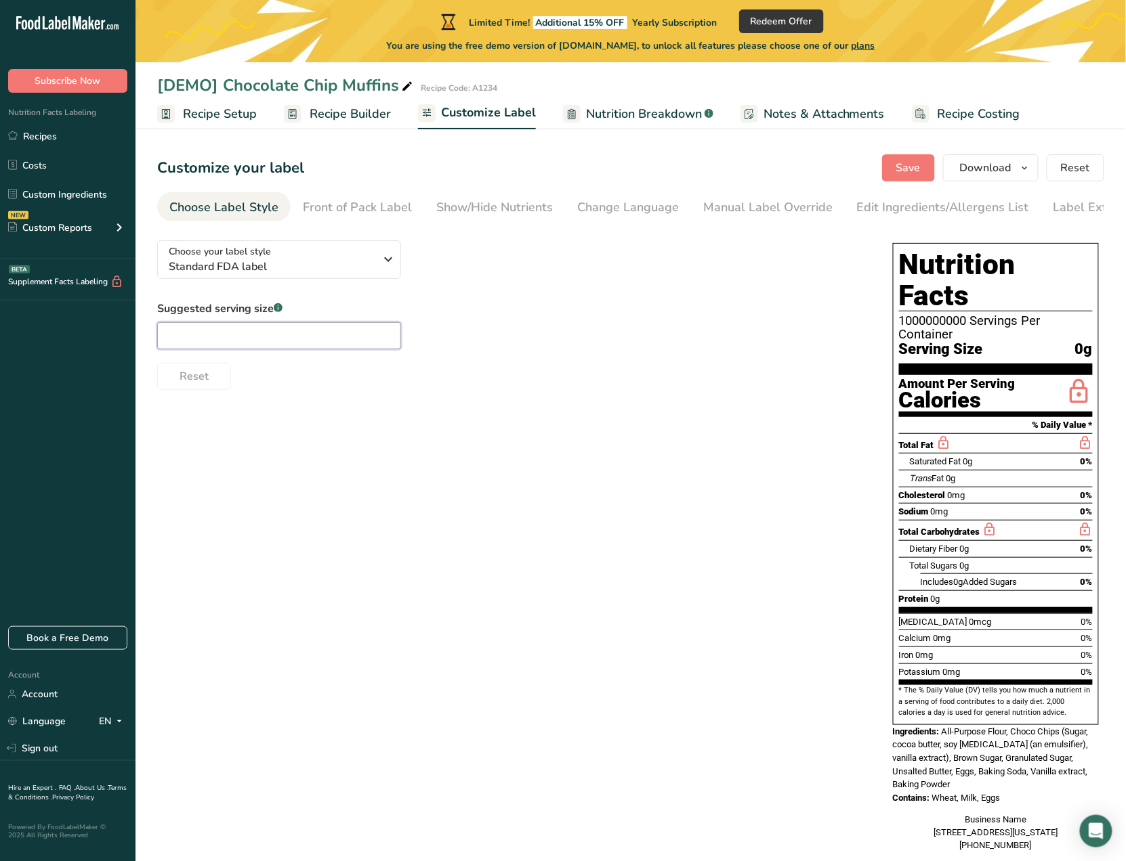
click at [317, 345] on input "text" at bounding box center [279, 335] width 244 height 27
paste input "9999999999"
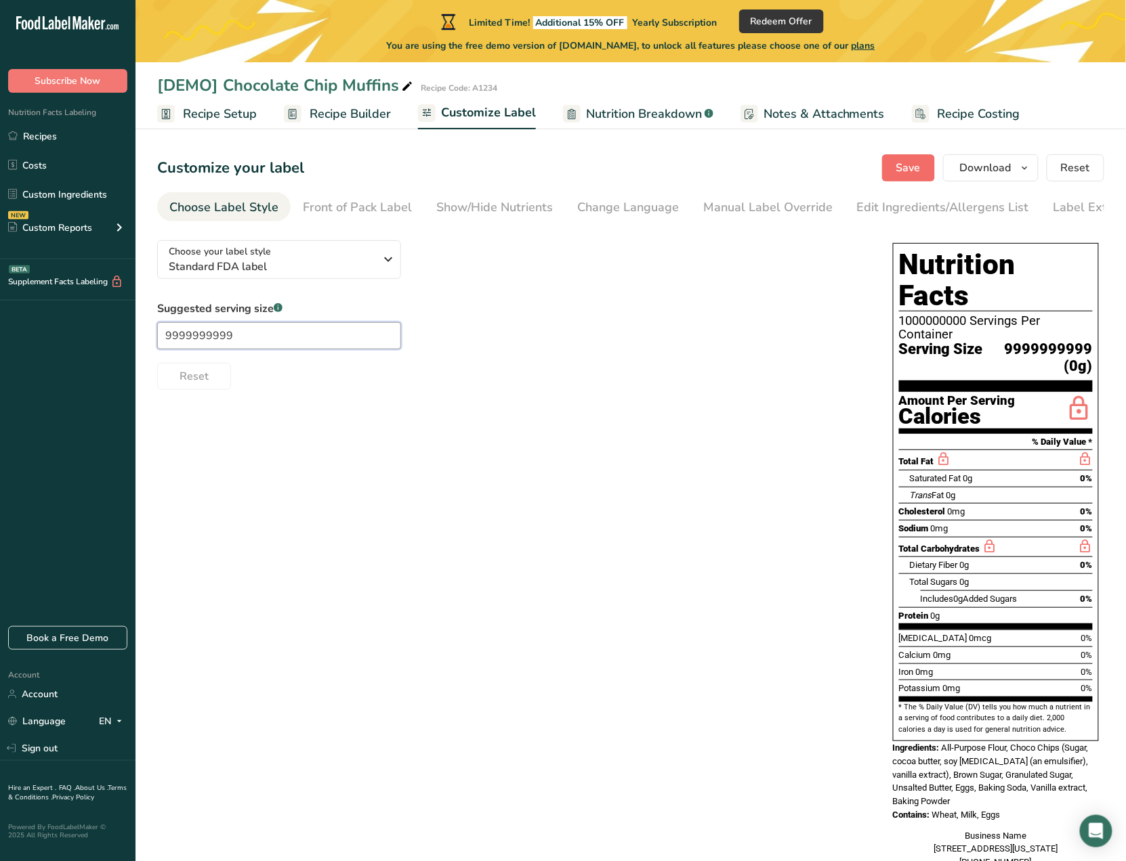
type input "9999999999"
click at [898, 169] on span "Save" at bounding box center [908, 168] width 24 height 16
